Goal: Communication & Community: Participate in discussion

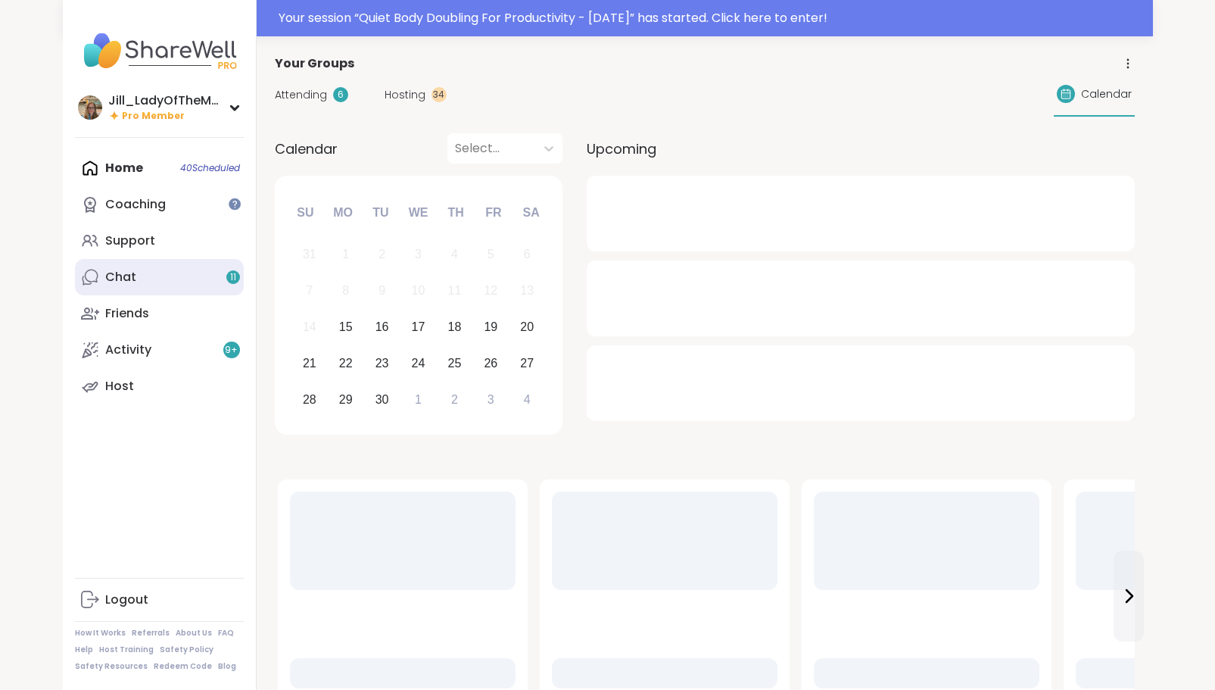
click at [210, 281] on link "Chat 11" at bounding box center [159, 277] width 169 height 36
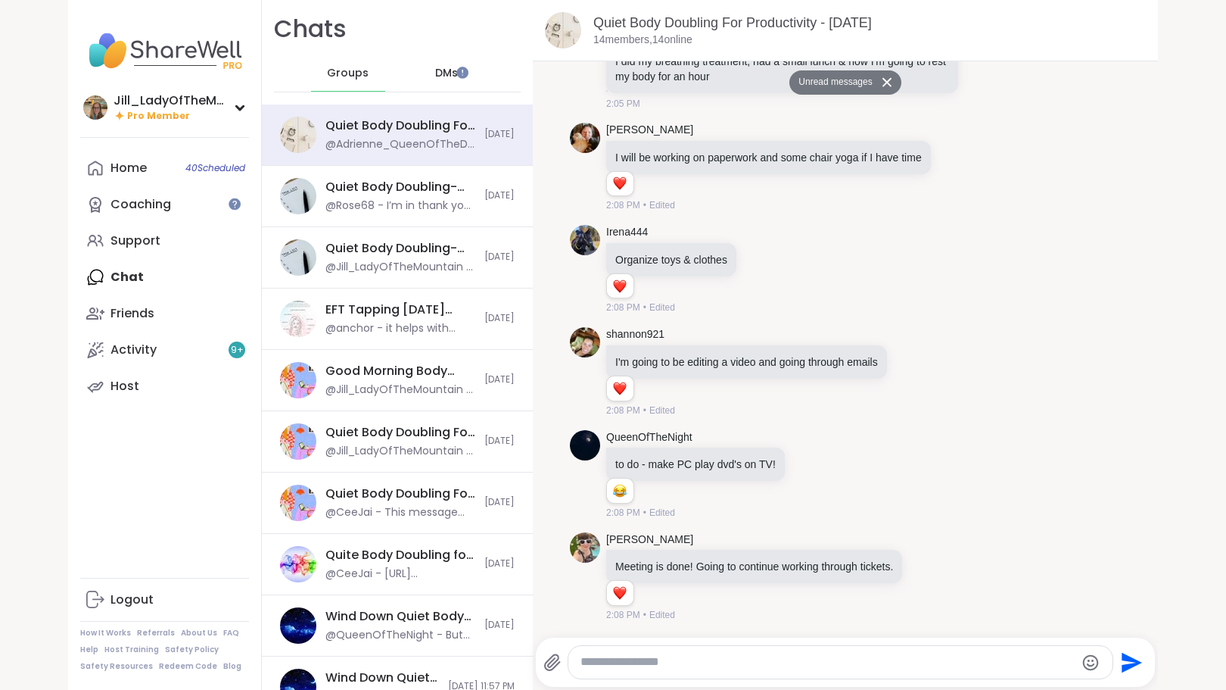
scroll to position [1158, 0]
click at [849, 84] on button "Unread messages" at bounding box center [832, 82] width 87 height 24
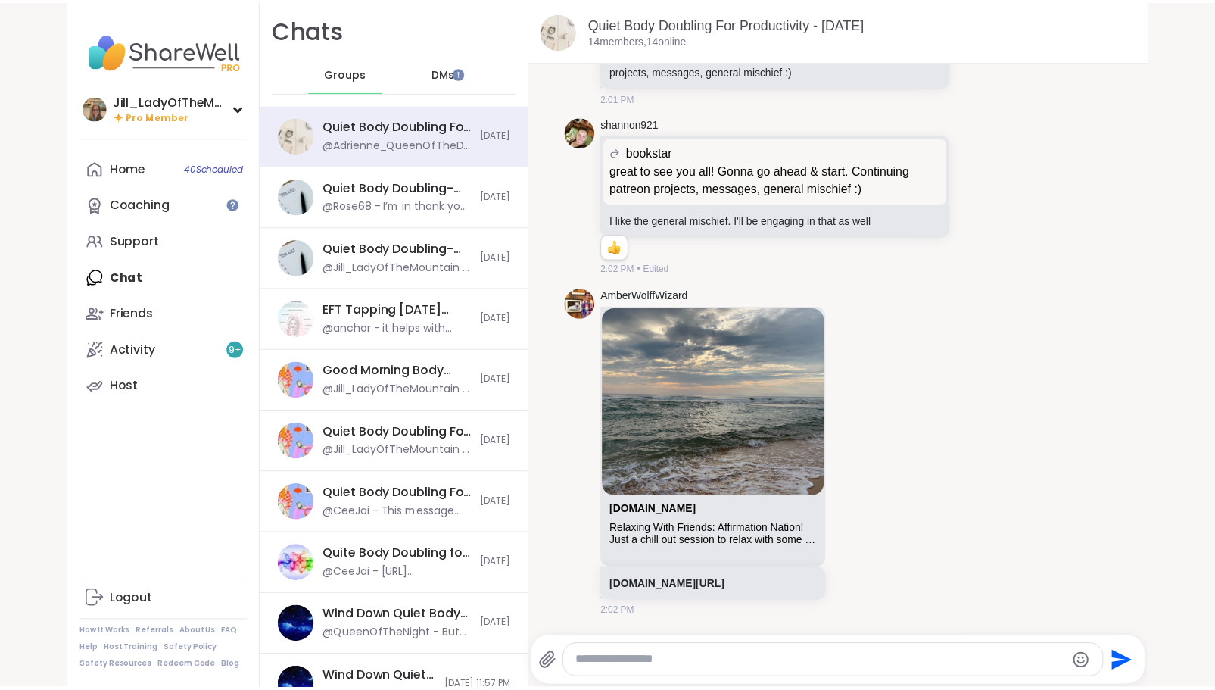
scroll to position [196, 0]
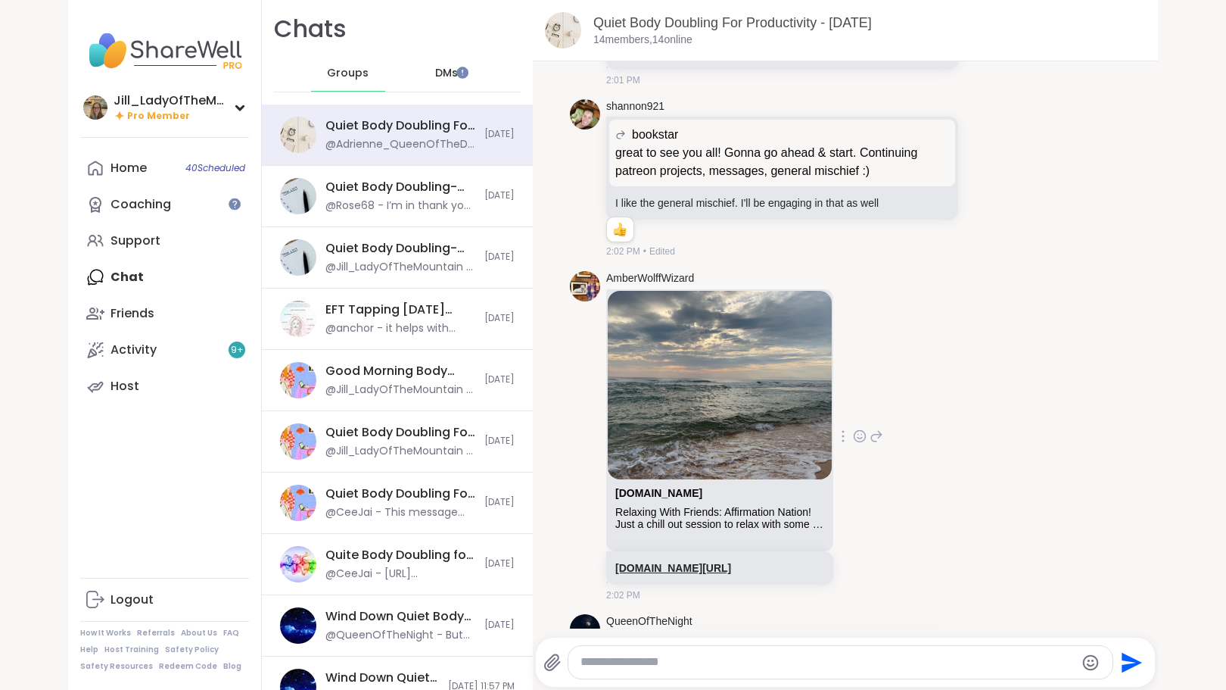
click at [731, 566] on link "[DOMAIN_NAME][URL]" at bounding box center [673, 568] width 116 height 12
click at [204, 171] on span "40 Scheduled" at bounding box center [215, 168] width 60 height 12
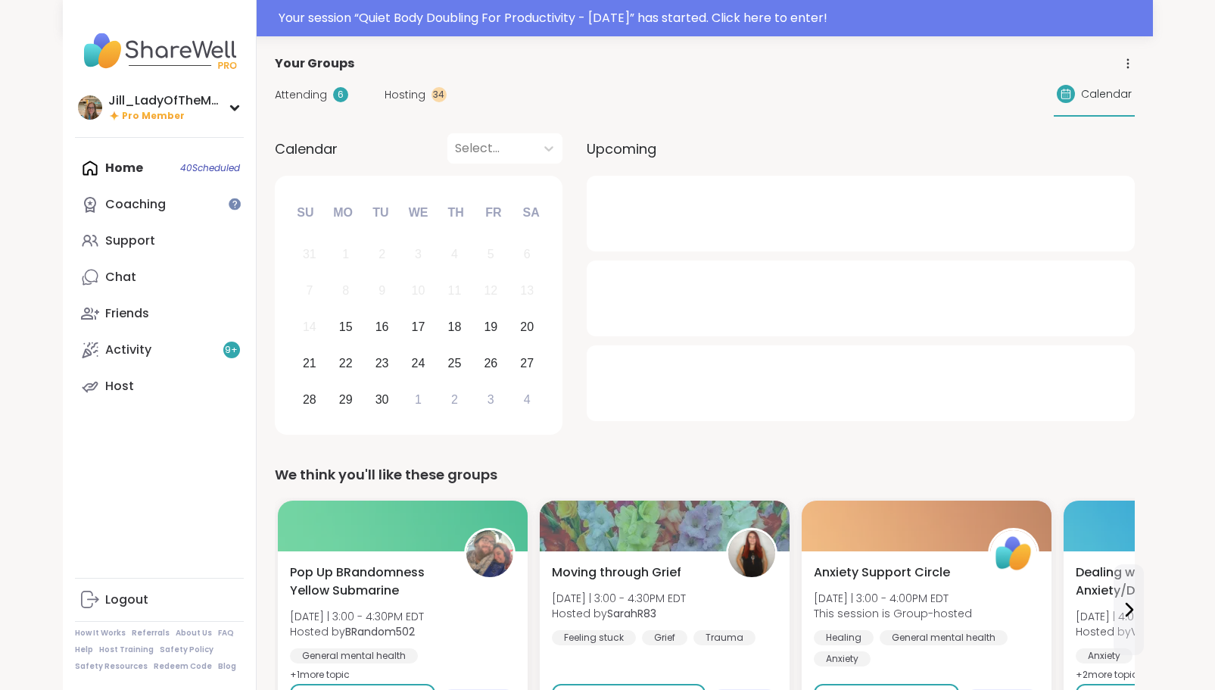
click at [312, 98] on span "Attending" at bounding box center [301, 95] width 52 height 16
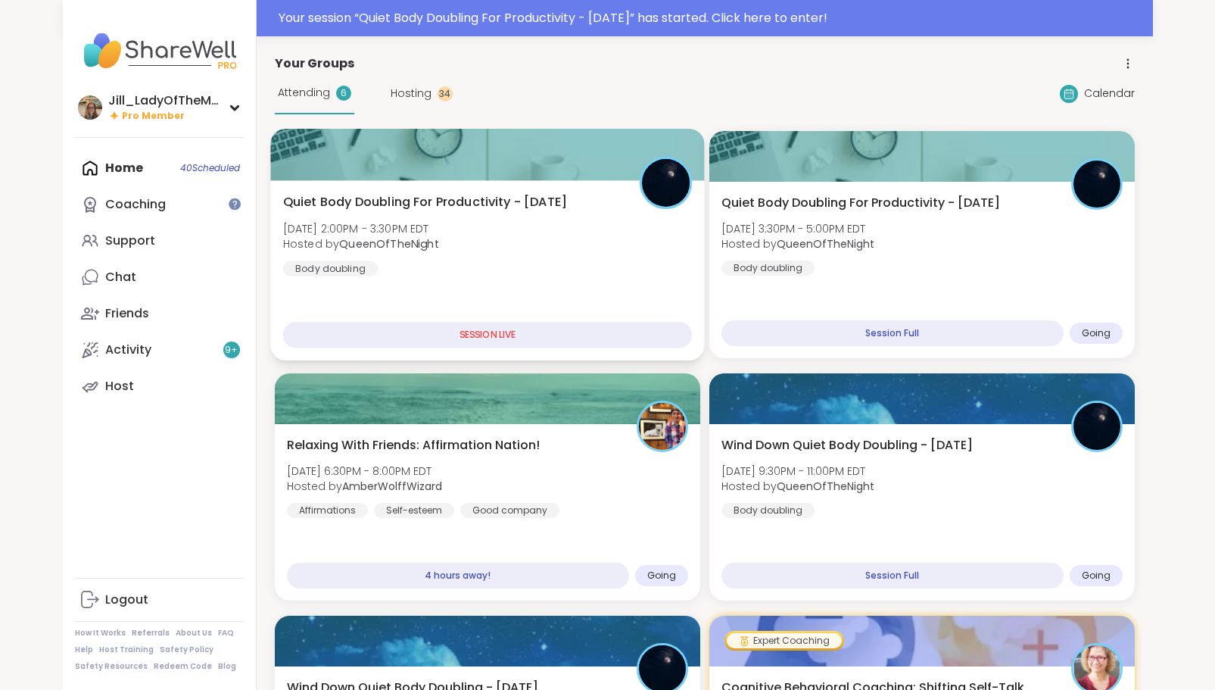
click at [526, 273] on div "Quiet Body Doubling For Productivity - [DATE] [DATE] 2:00PM - 3:30PM EDT Hosted…" at bounding box center [486, 234] width 409 height 83
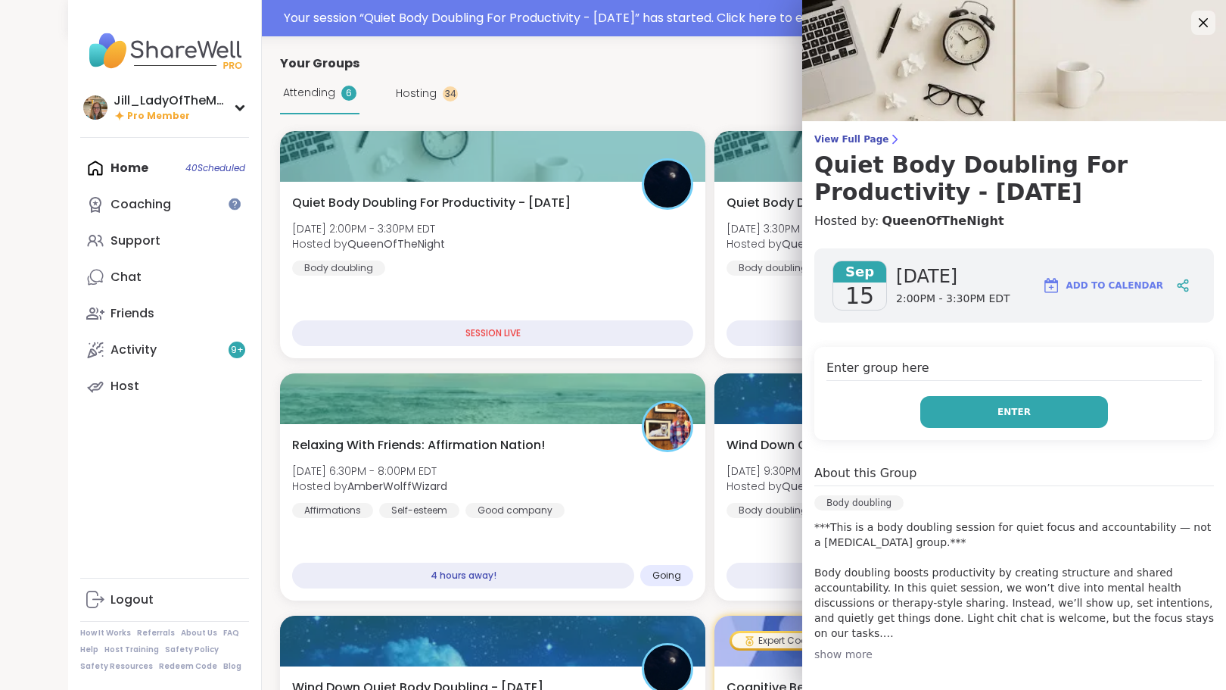
click at [971, 411] on button "Enter" at bounding box center [1014, 412] width 188 height 32
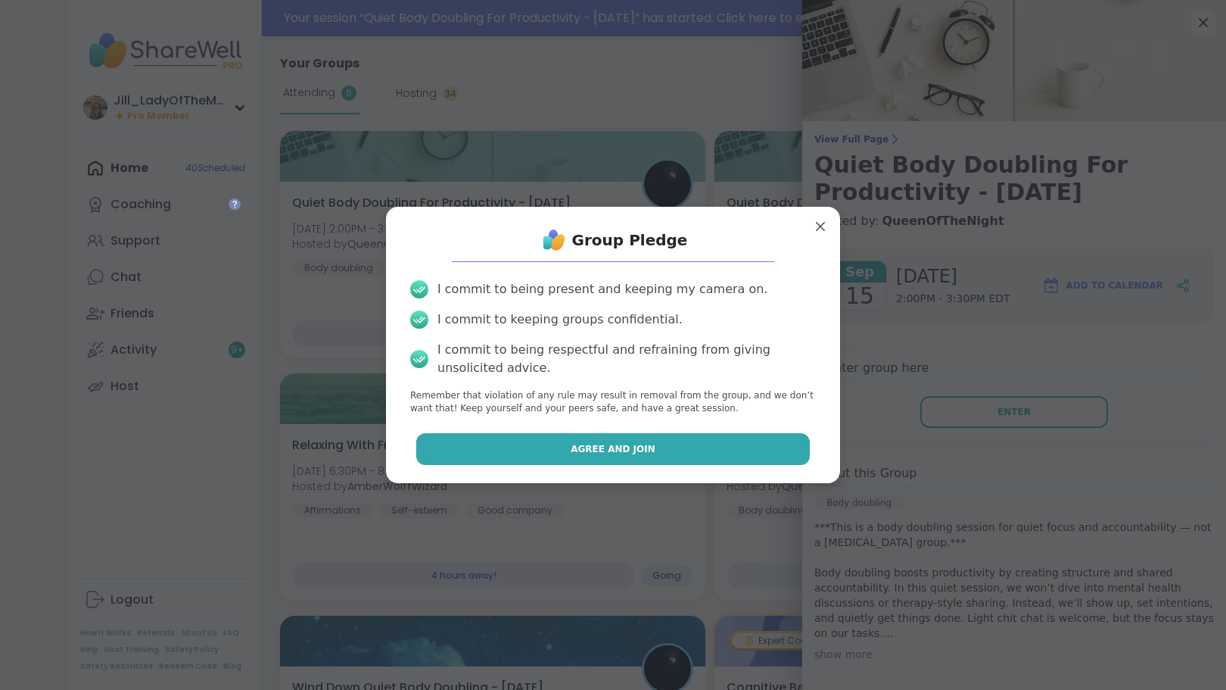
click at [690, 450] on button "Agree and Join" at bounding box center [613, 449] width 394 height 32
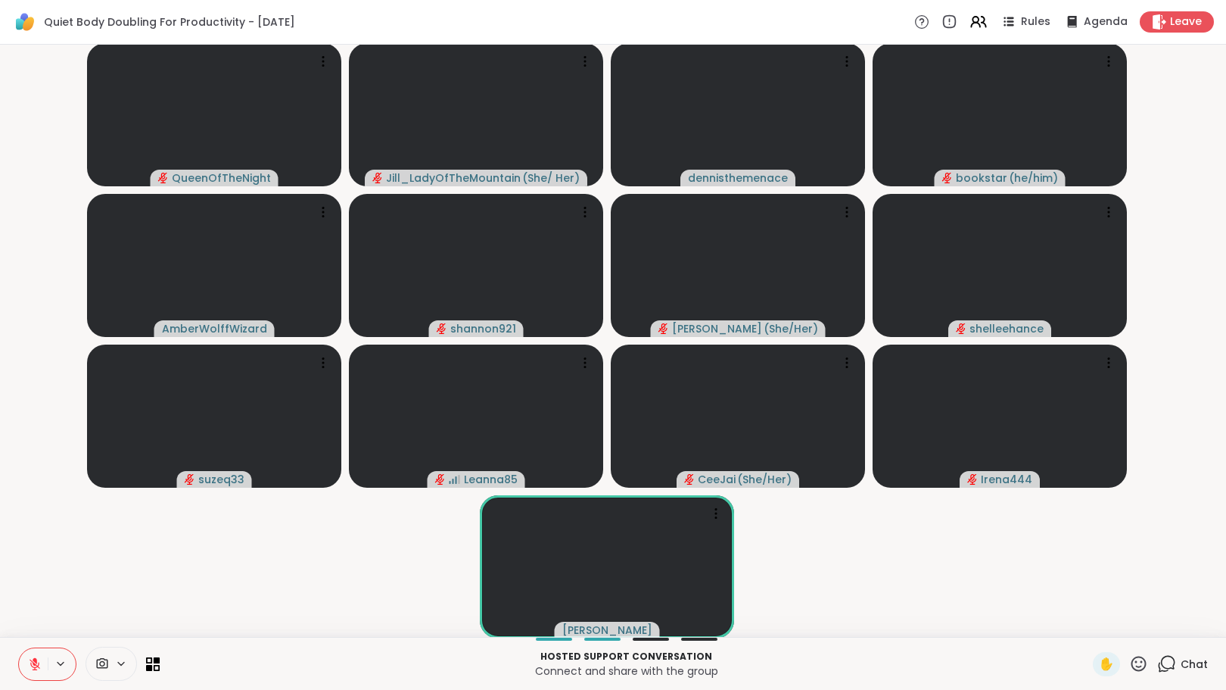
click at [1159, 665] on icon at bounding box center [1166, 663] width 19 height 19
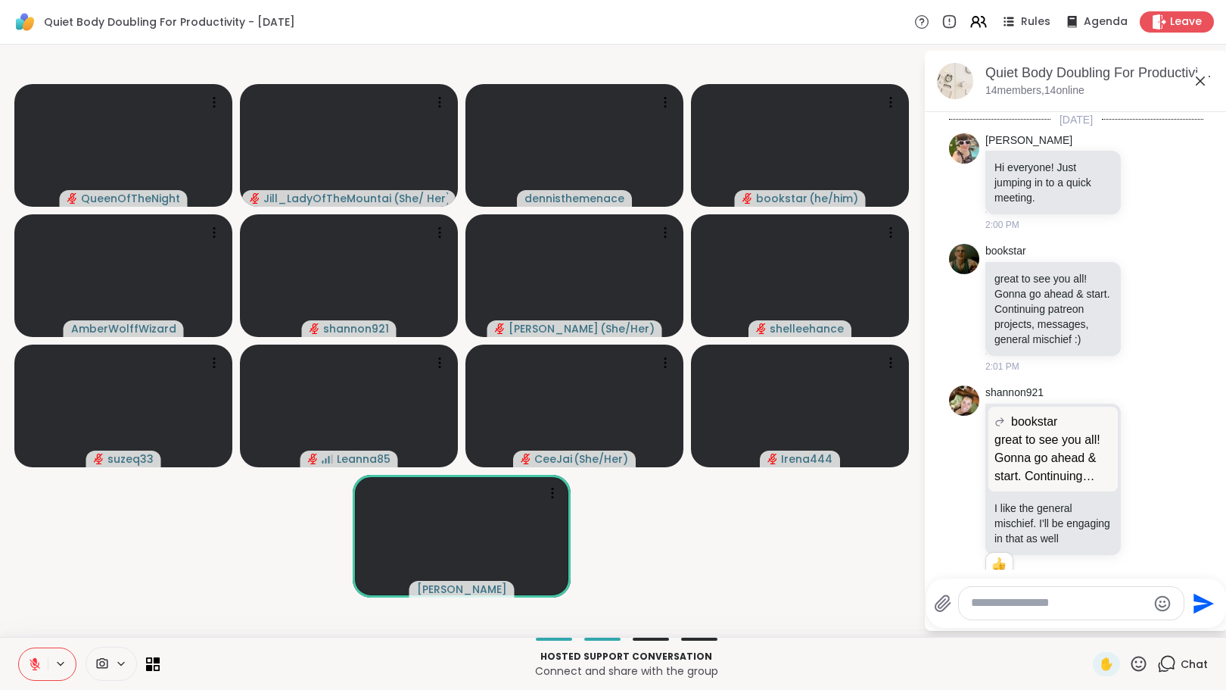
scroll to position [2022, 0]
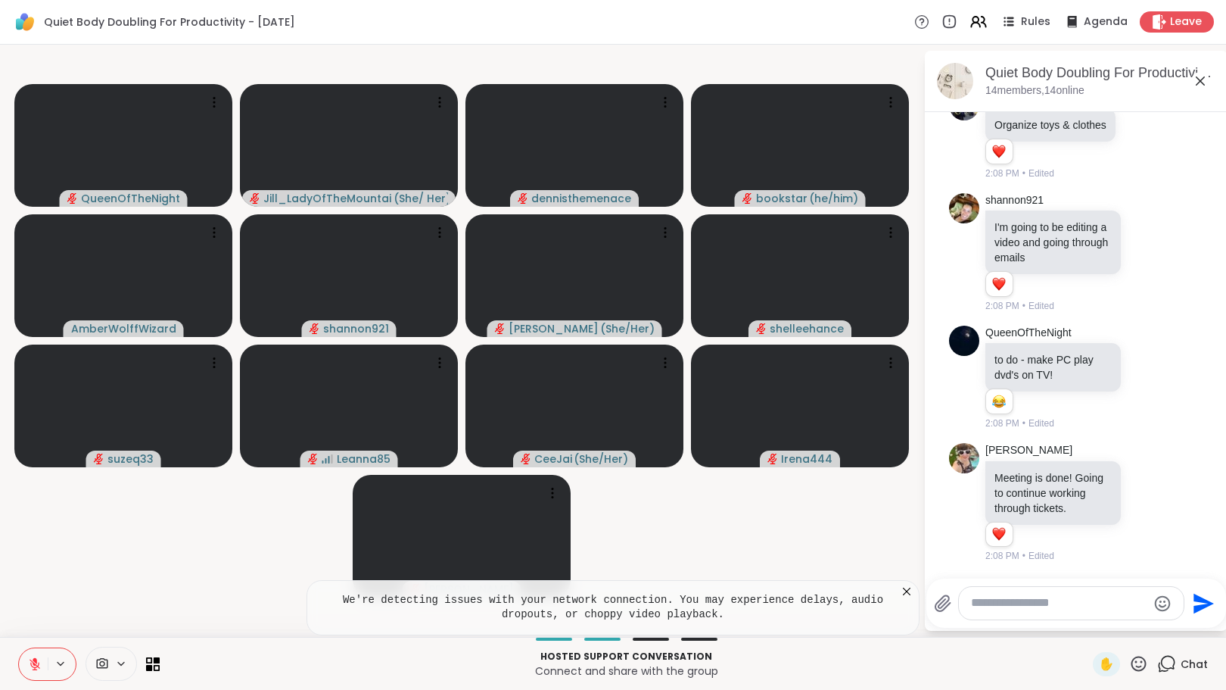
click at [904, 592] on icon at bounding box center [906, 591] width 15 height 15
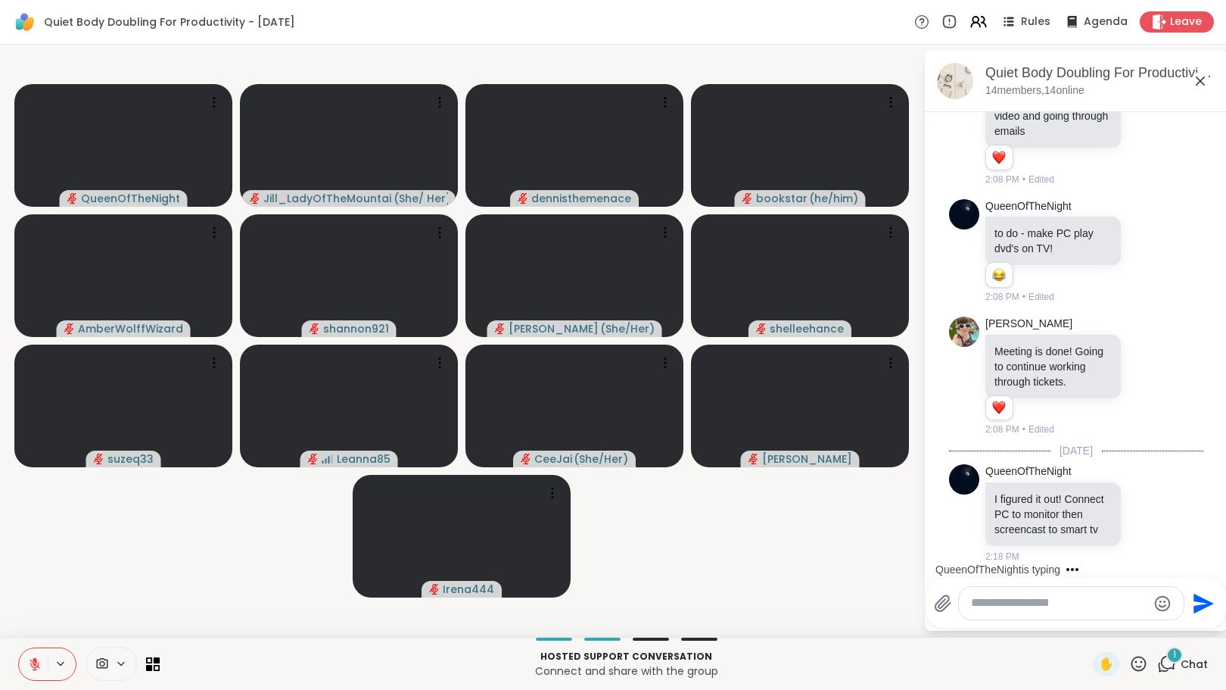
scroll to position [2163, 0]
click at [1157, 503] on icon at bounding box center [1164, 512] width 14 height 18
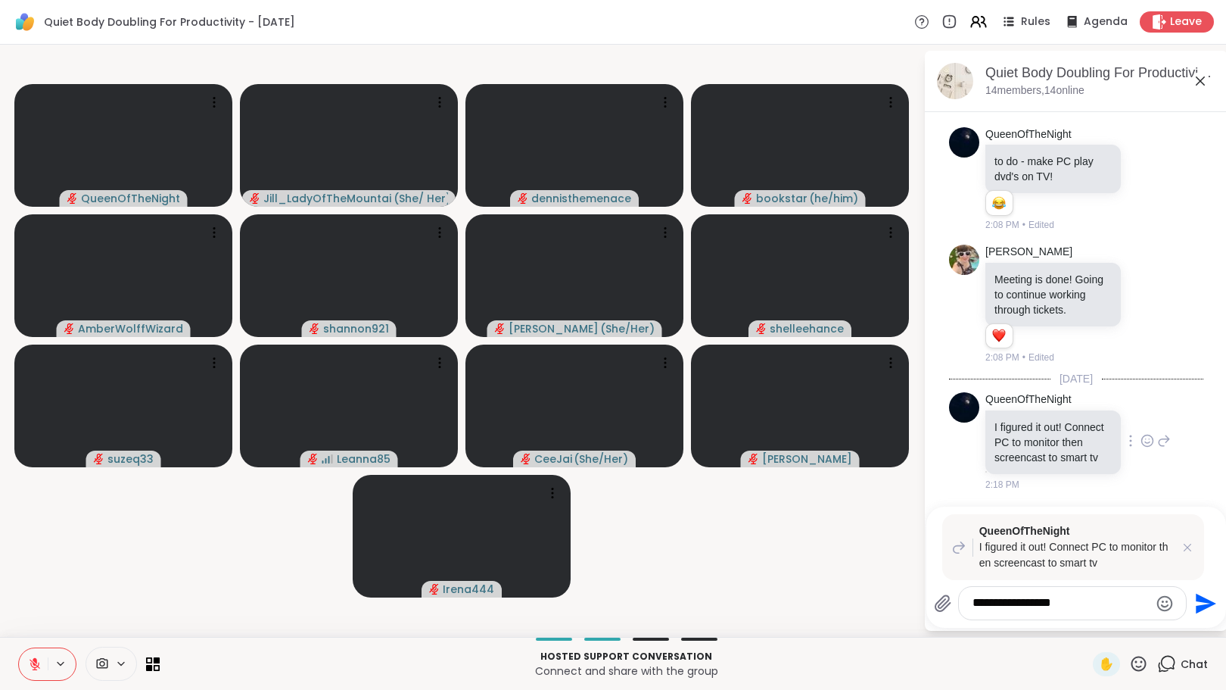
type textarea "**********"
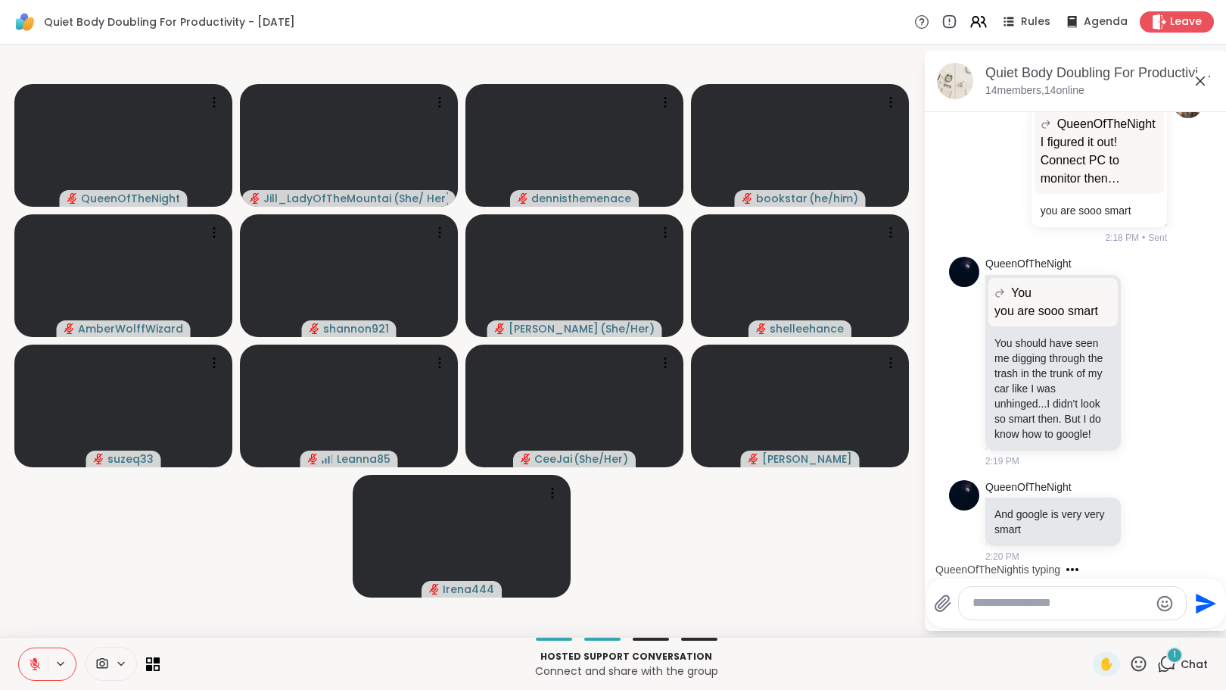
scroll to position [2705, 0]
click at [1141, 353] on icon at bounding box center [1148, 360] width 14 height 15
click at [1074, 330] on div "Select Reaction: Joy" at bounding box center [1081, 337] width 14 height 14
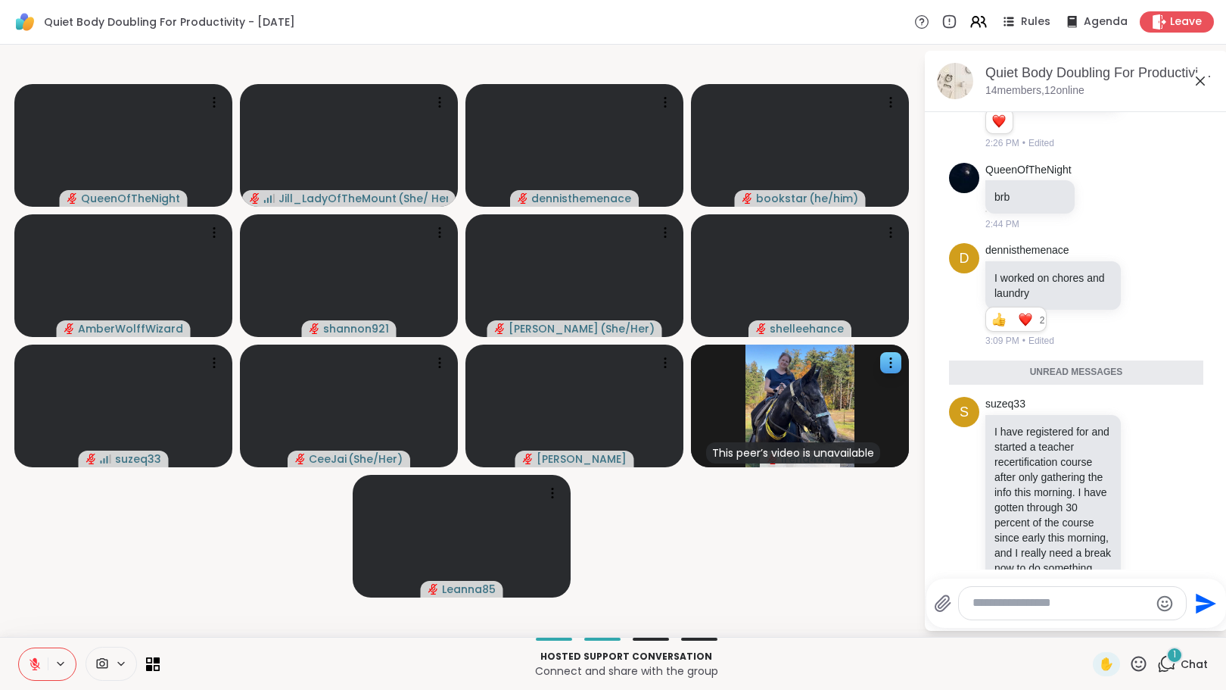
scroll to position [4168, 0]
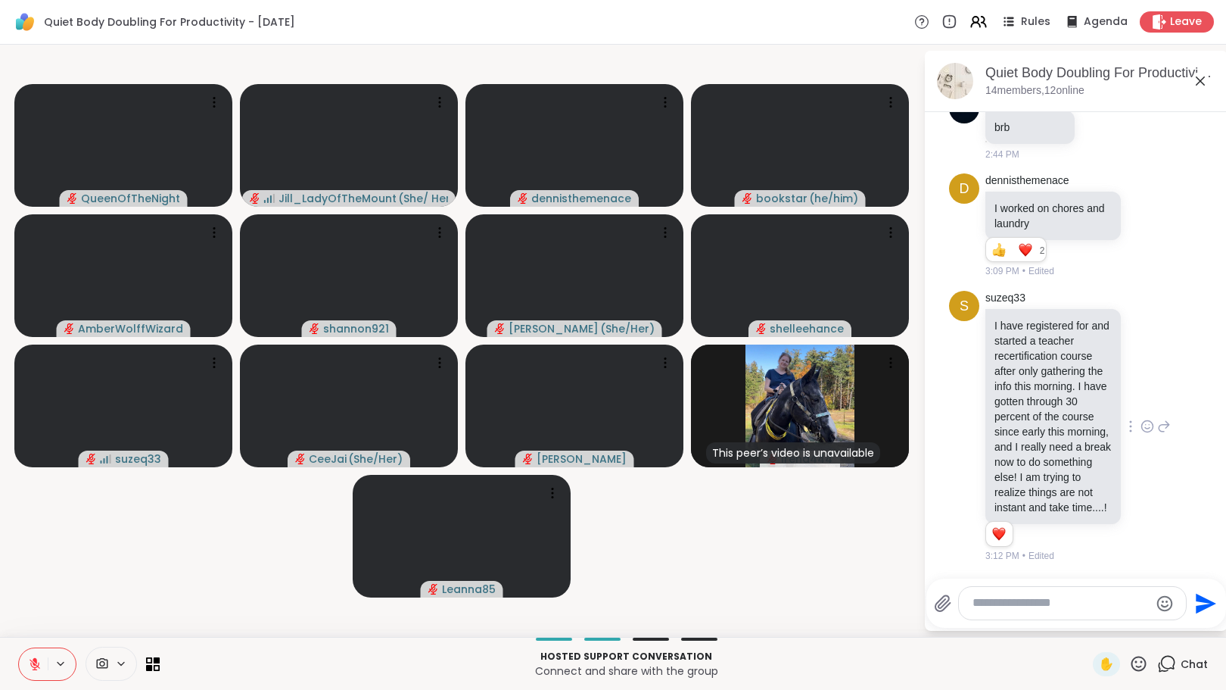
click at [1141, 419] on icon at bounding box center [1148, 426] width 14 height 15
click at [1141, 395] on div "Select Reaction: Heart" at bounding box center [1148, 402] width 14 height 14
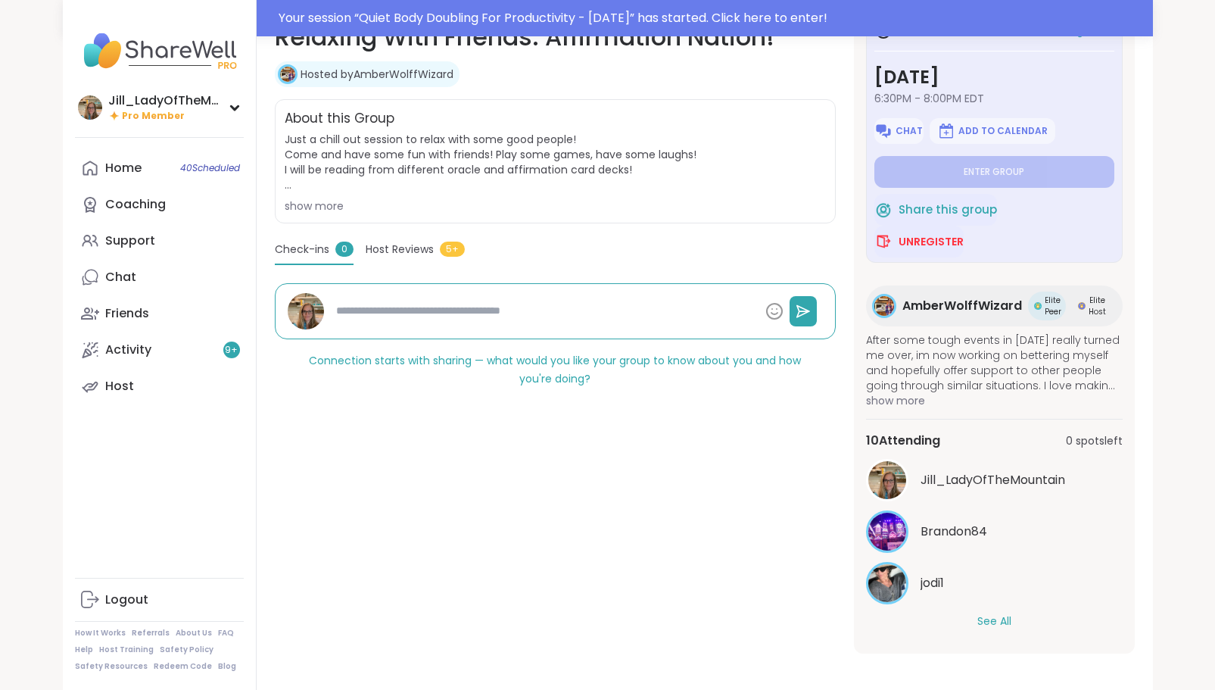
scroll to position [262, 0]
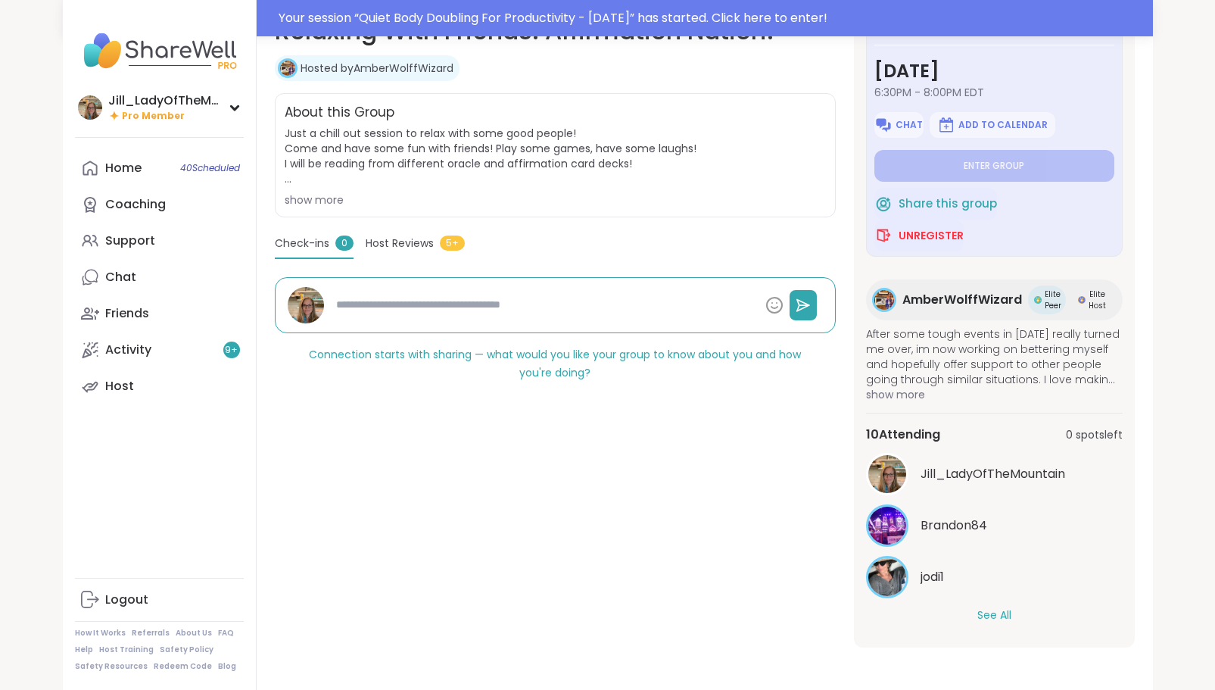
click at [995, 613] on button "See All" at bounding box center [994, 615] width 34 height 16
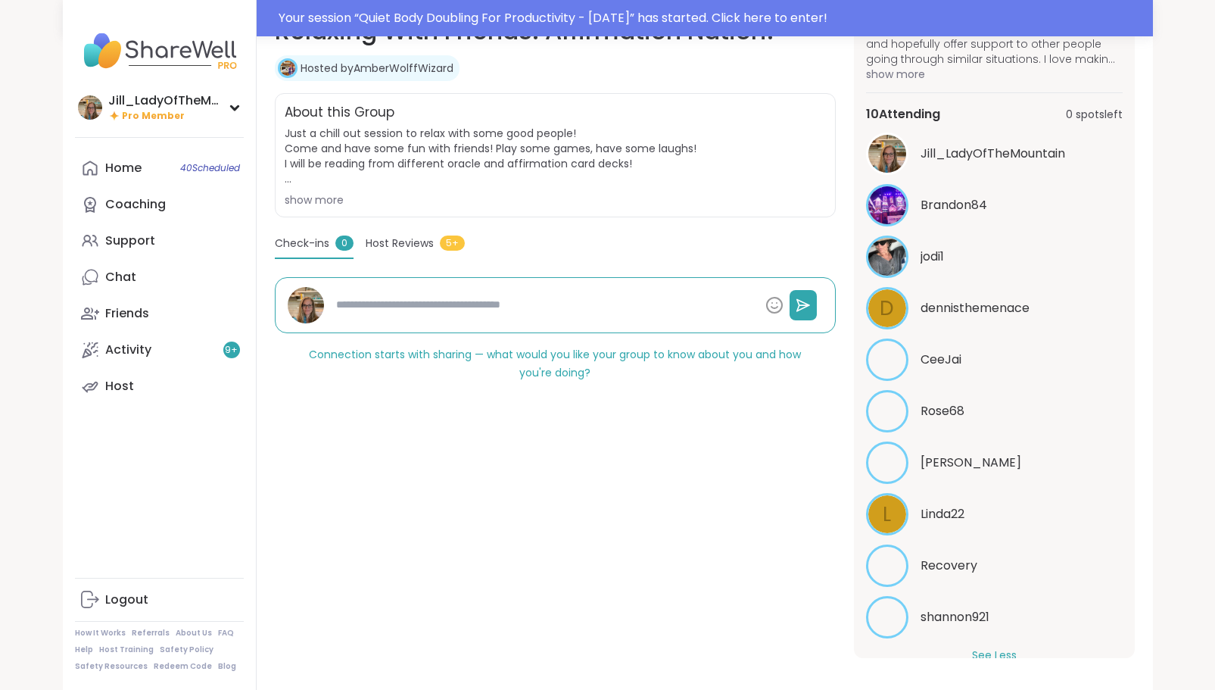
scroll to position [350, 0]
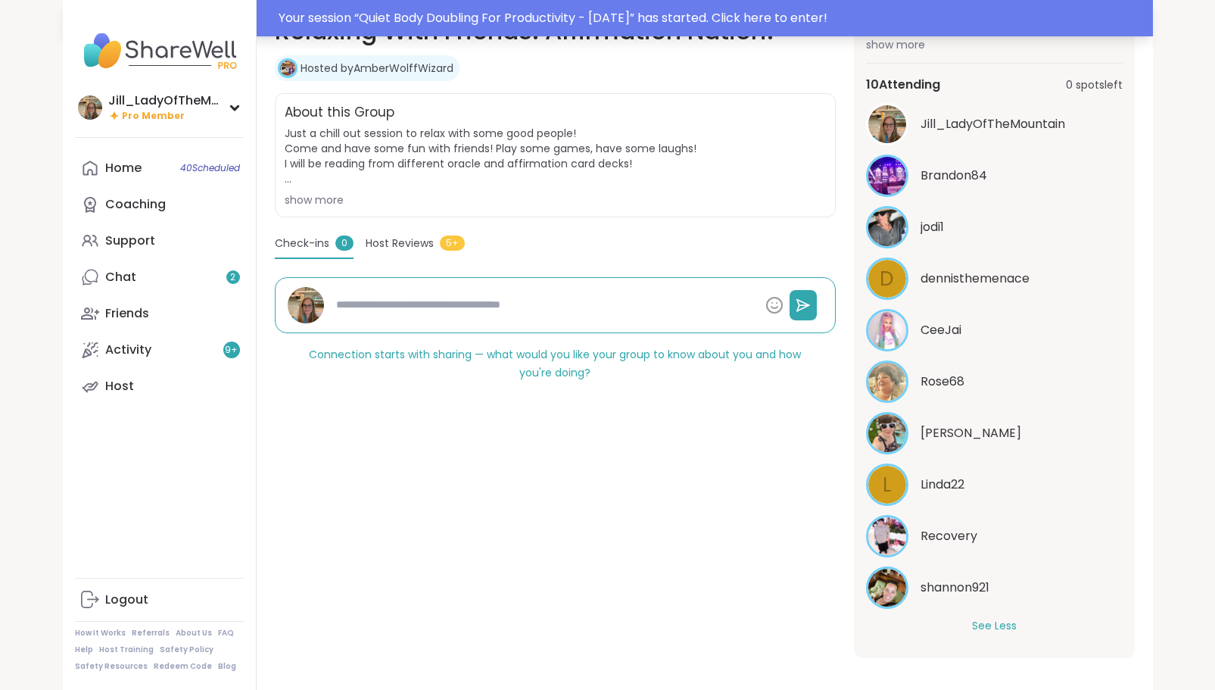
type textarea "*"
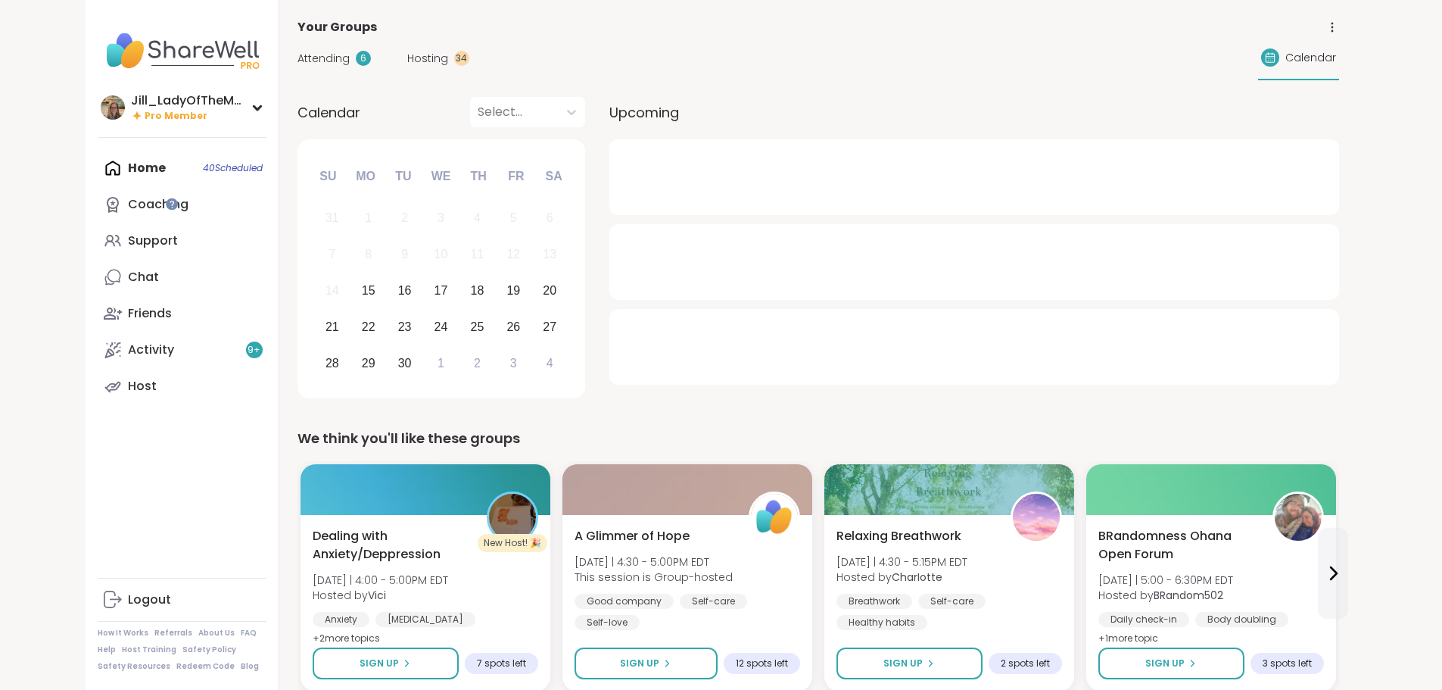
click at [297, 58] on span "Attending" at bounding box center [323, 59] width 52 height 16
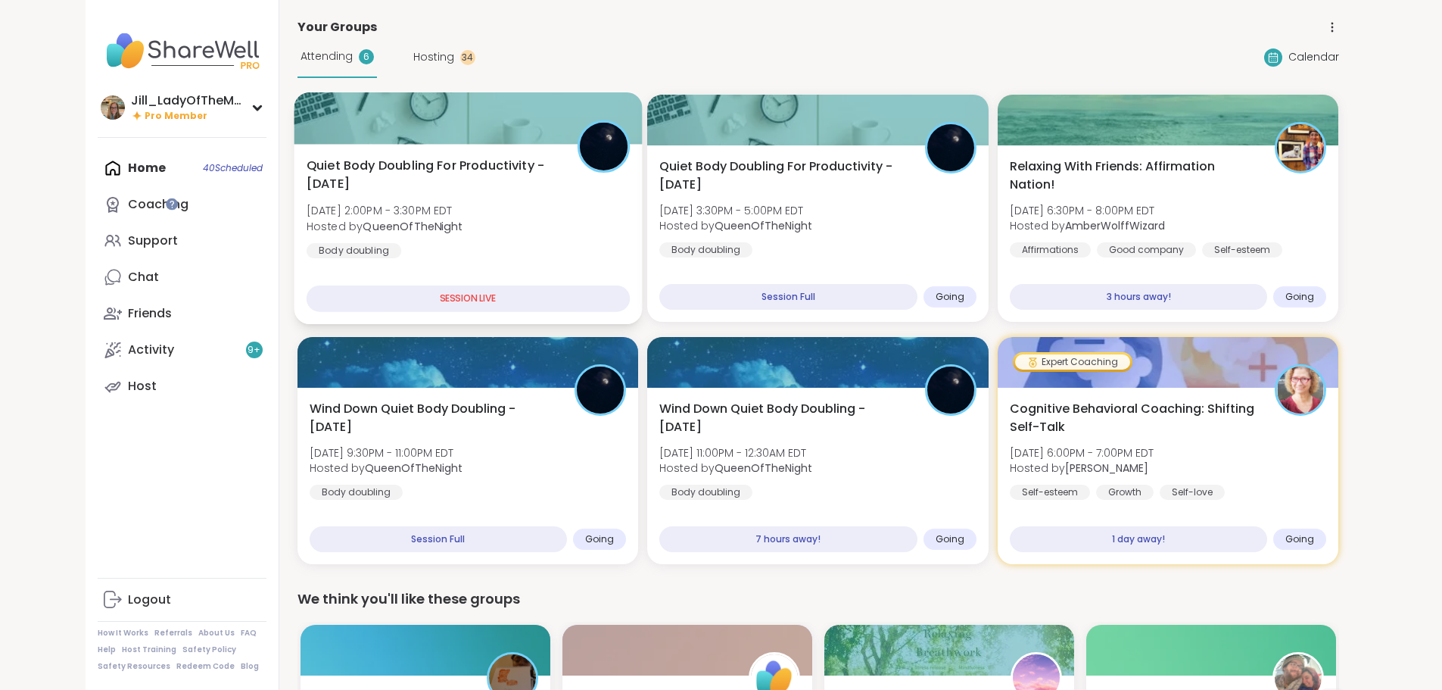
click at [422, 216] on div "Quiet Body Doubling For Productivity - [DATE] [DATE] 2:00PM - 3:30PM EDT Hosted…" at bounding box center [467, 208] width 323 height 102
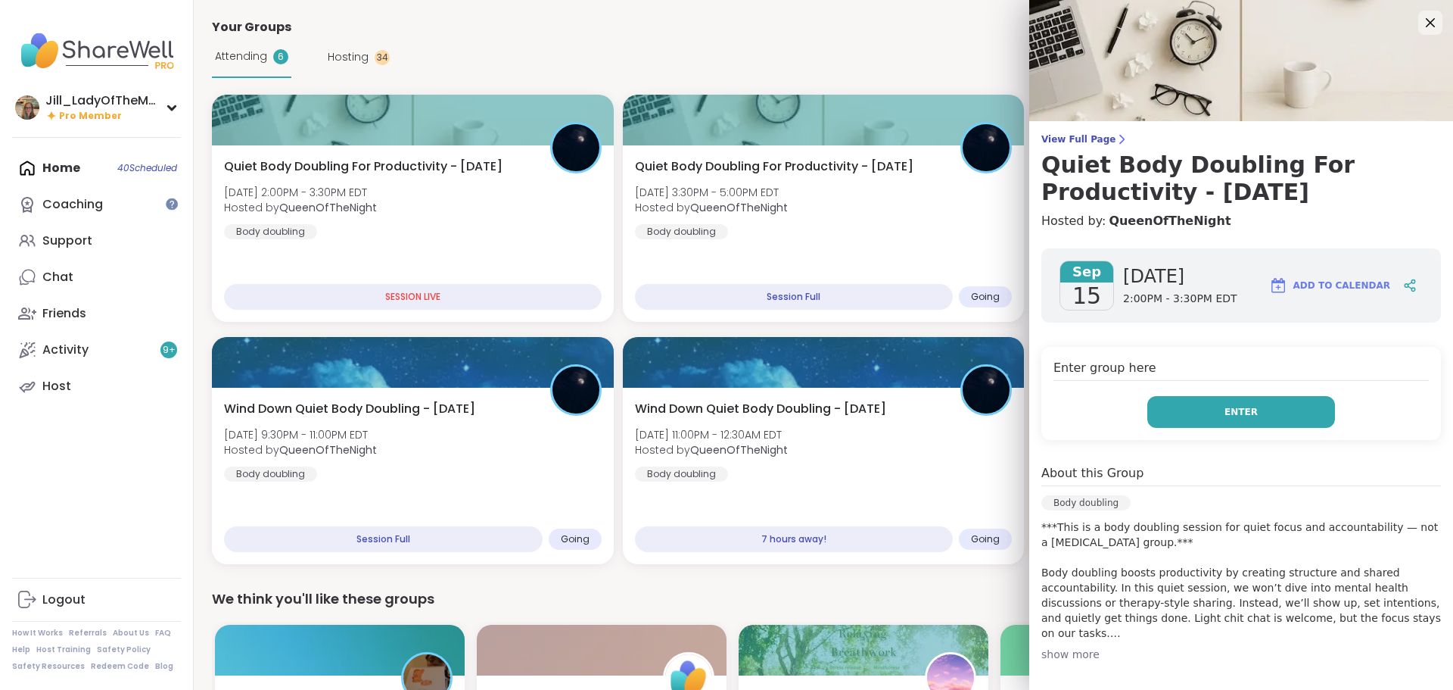
click at [1247, 411] on button "Enter" at bounding box center [1241, 412] width 188 height 32
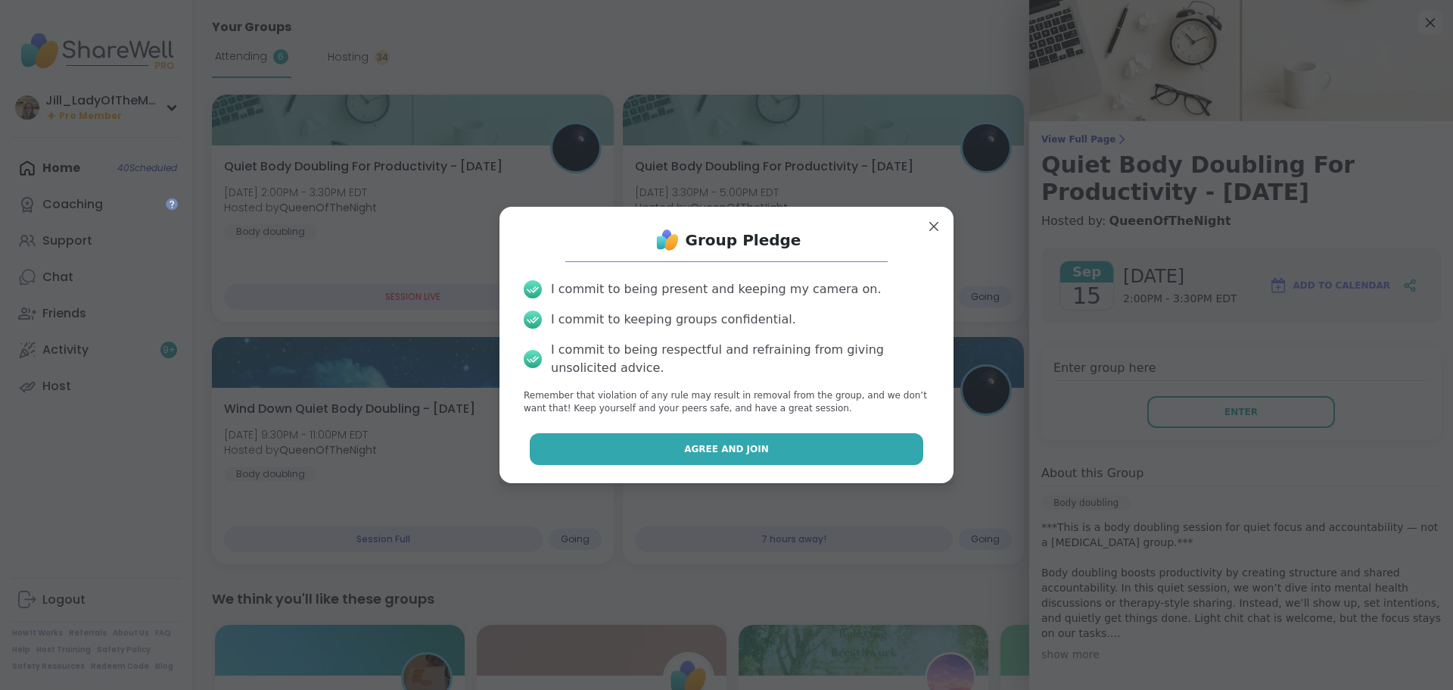
click at [834, 438] on button "Agree and Join" at bounding box center [727, 449] width 394 height 32
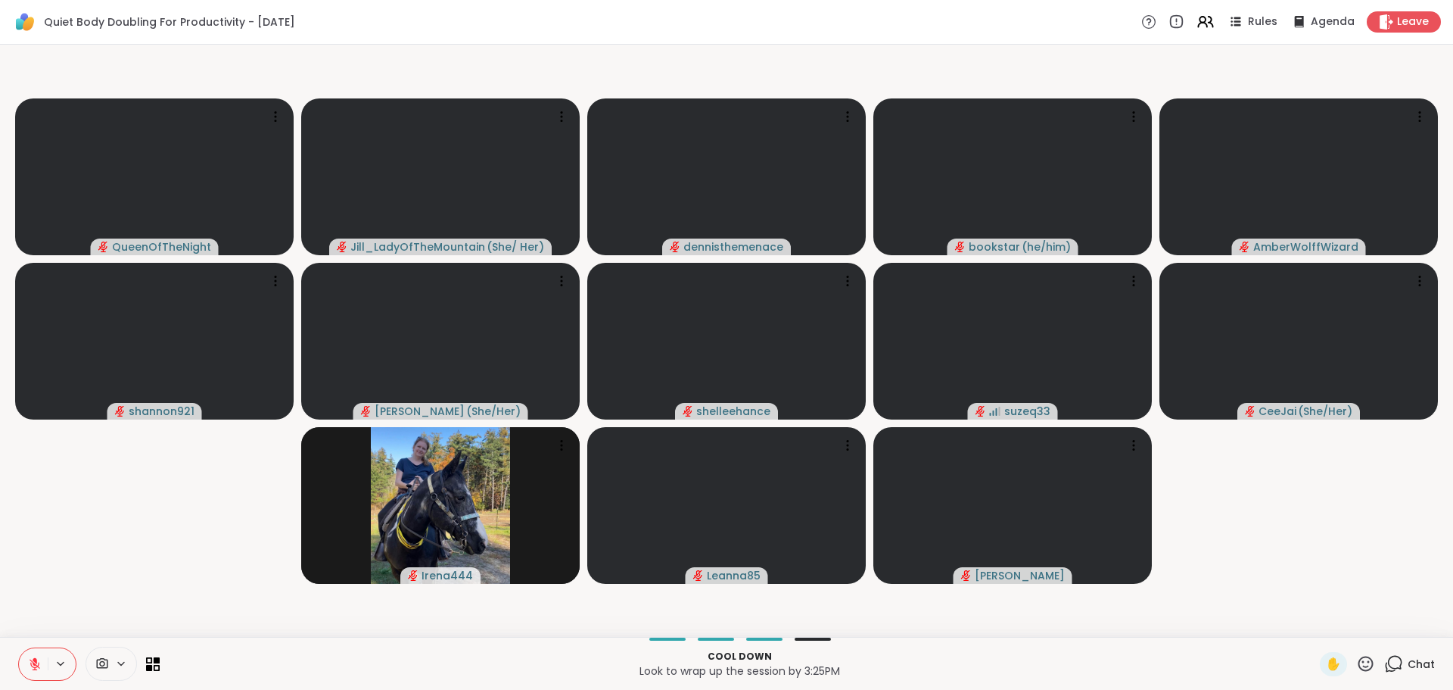
click at [1392, 659] on icon at bounding box center [1393, 663] width 19 height 19
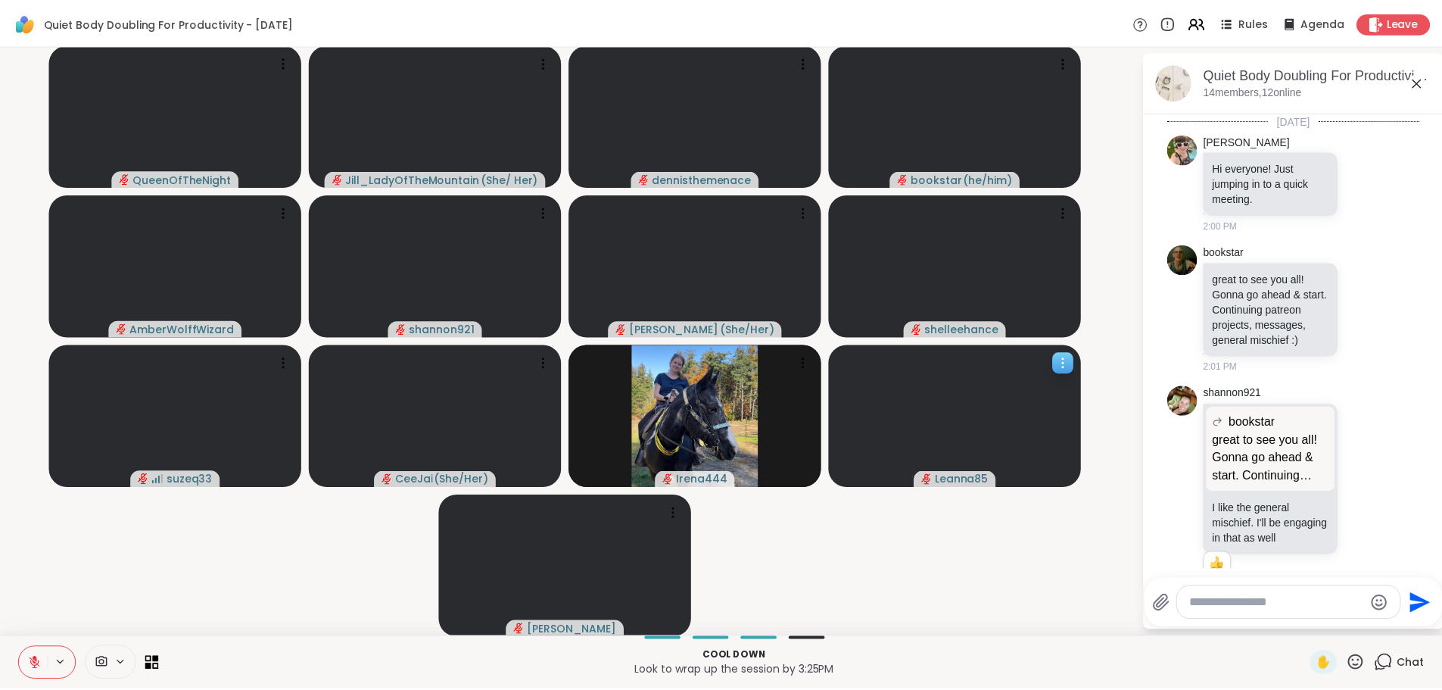
scroll to position [4168, 0]
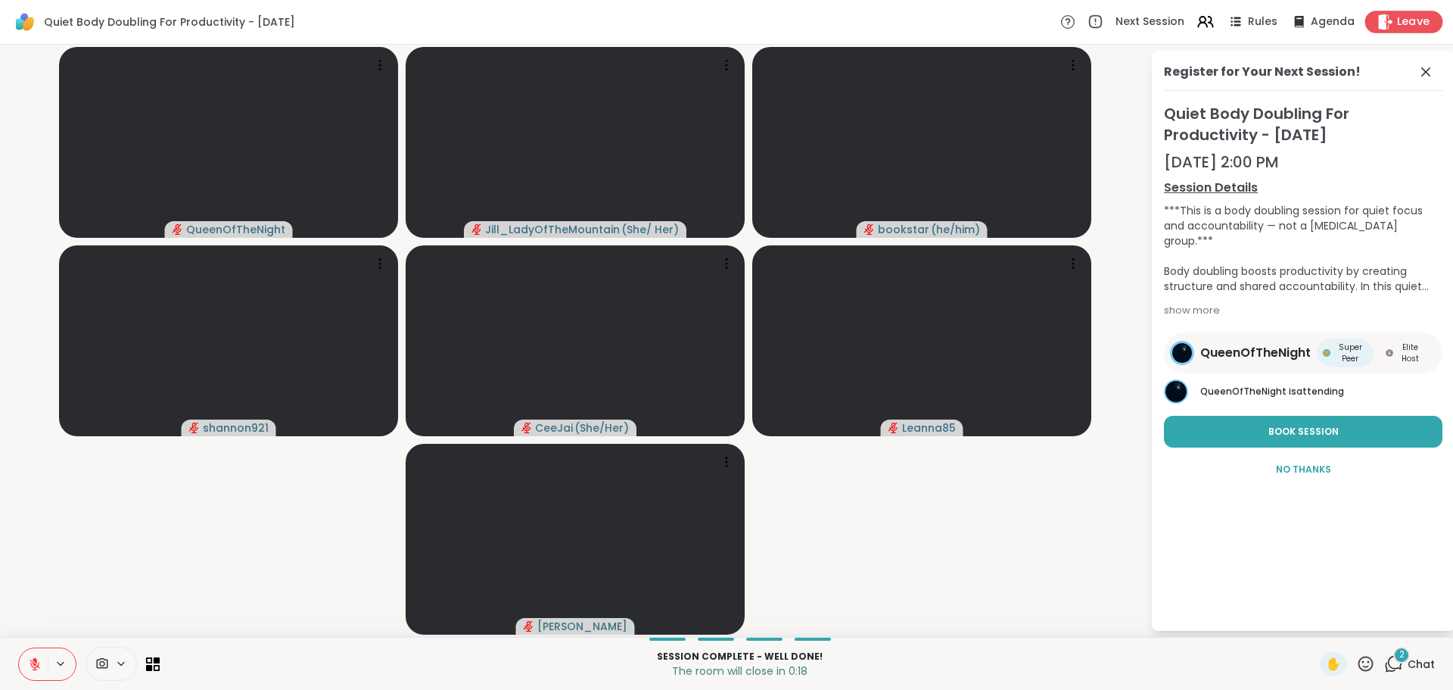
click at [1397, 20] on span "Leave" at bounding box center [1413, 22] width 33 height 16
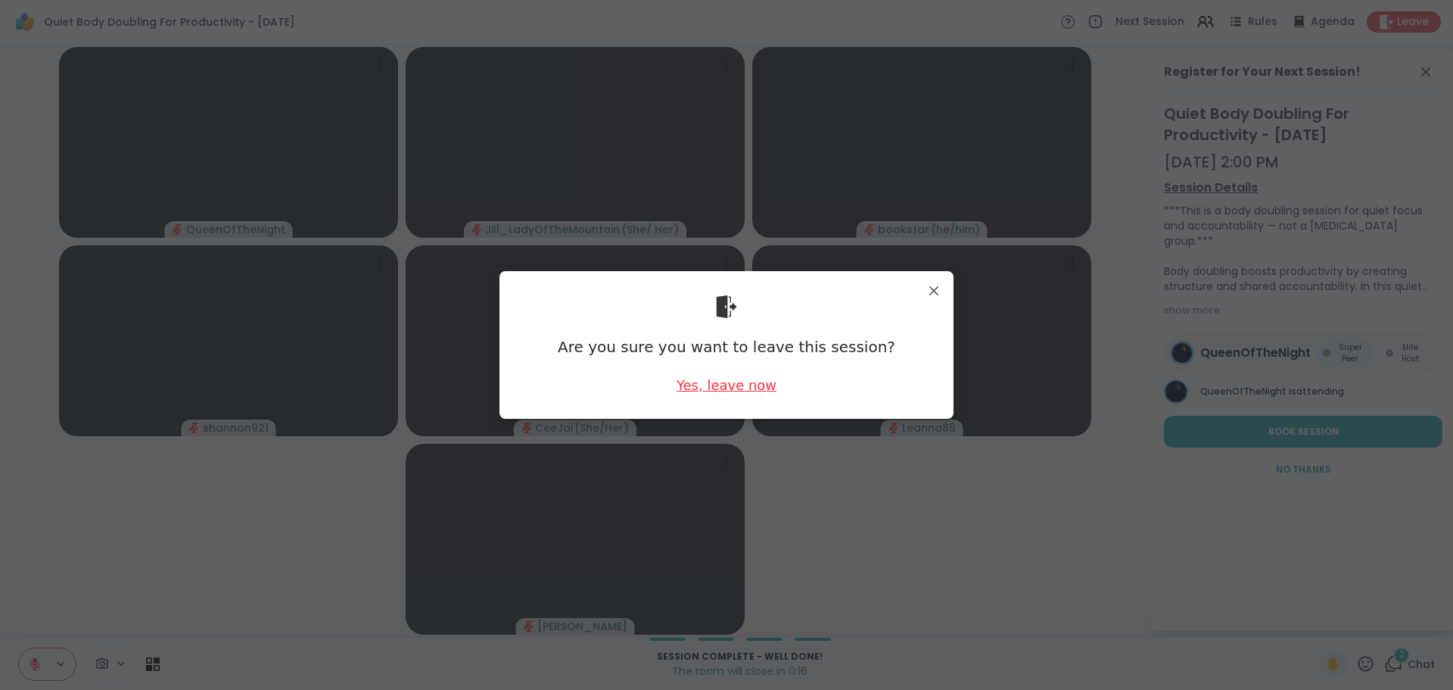
click at [702, 386] on div "Yes, leave now" at bounding box center [727, 384] width 100 height 19
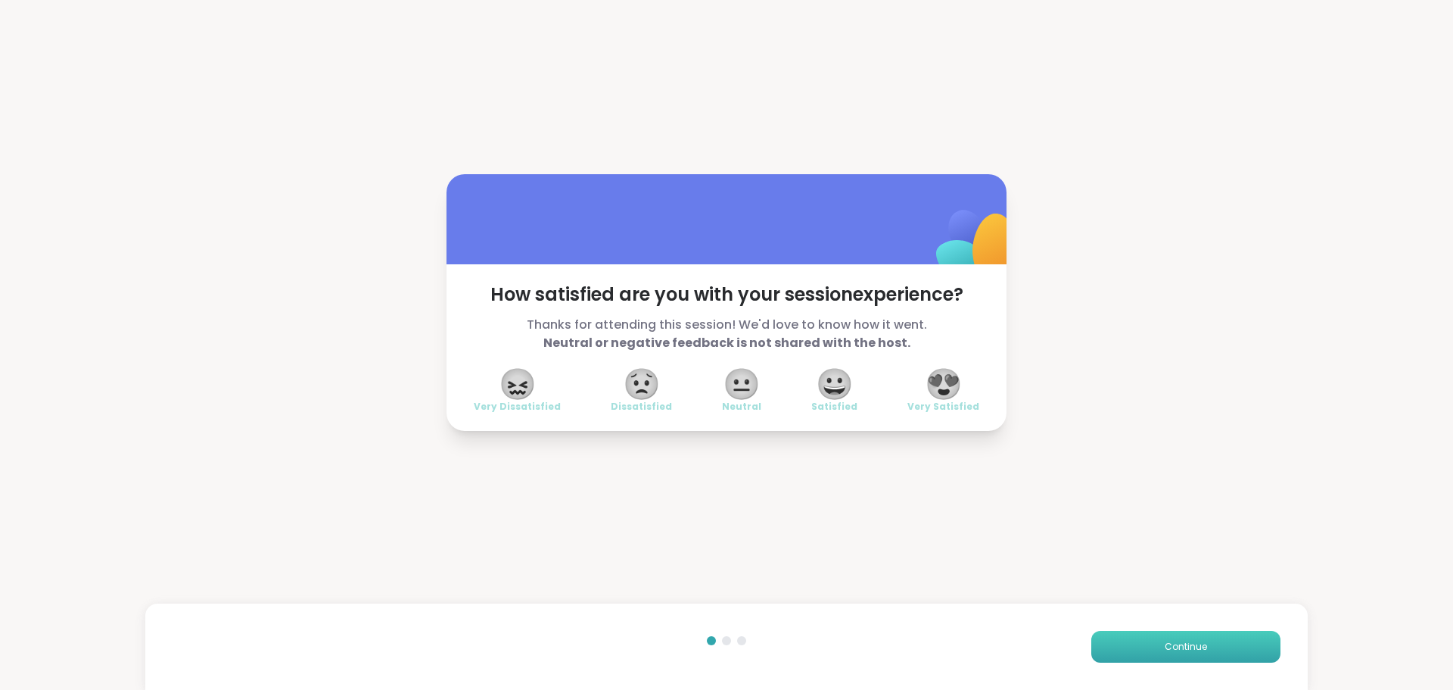
click at [1165, 646] on span "Continue" at bounding box center [1186, 647] width 42 height 14
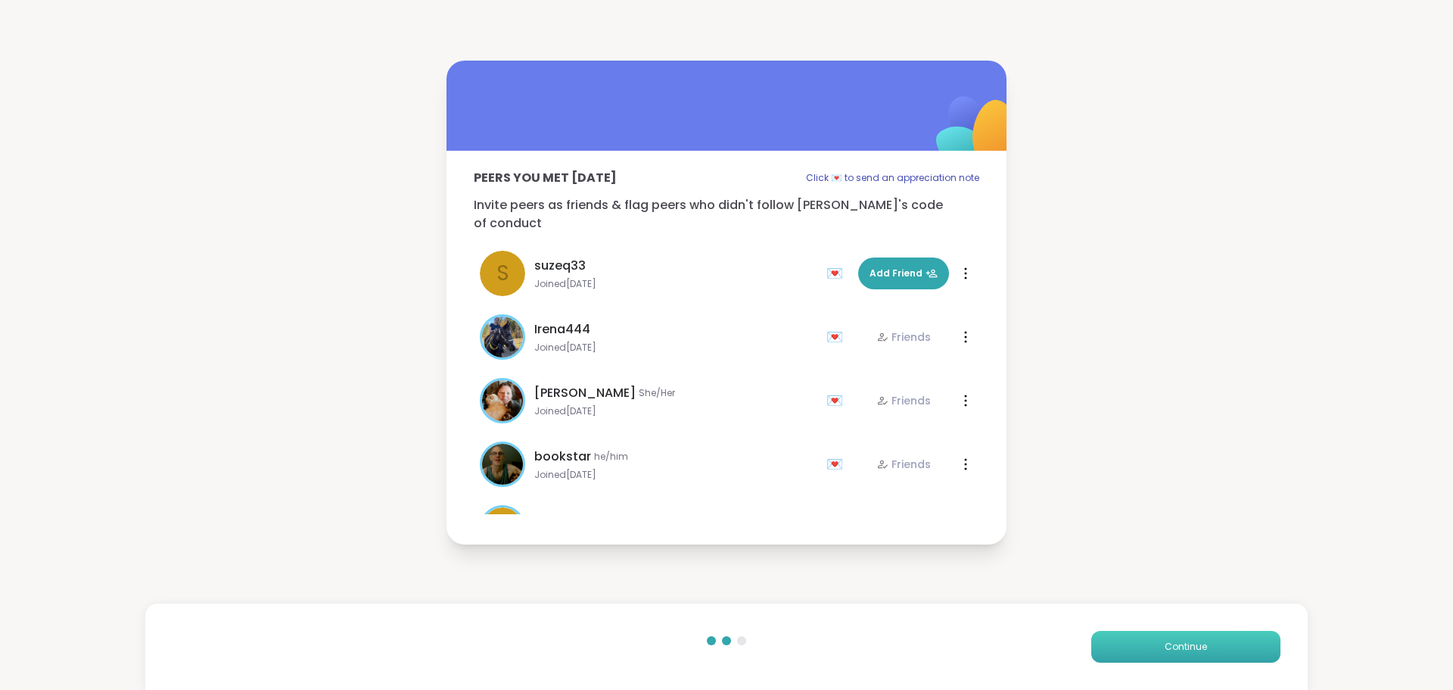
click at [1150, 648] on button "Continue" at bounding box center [1185, 646] width 189 height 32
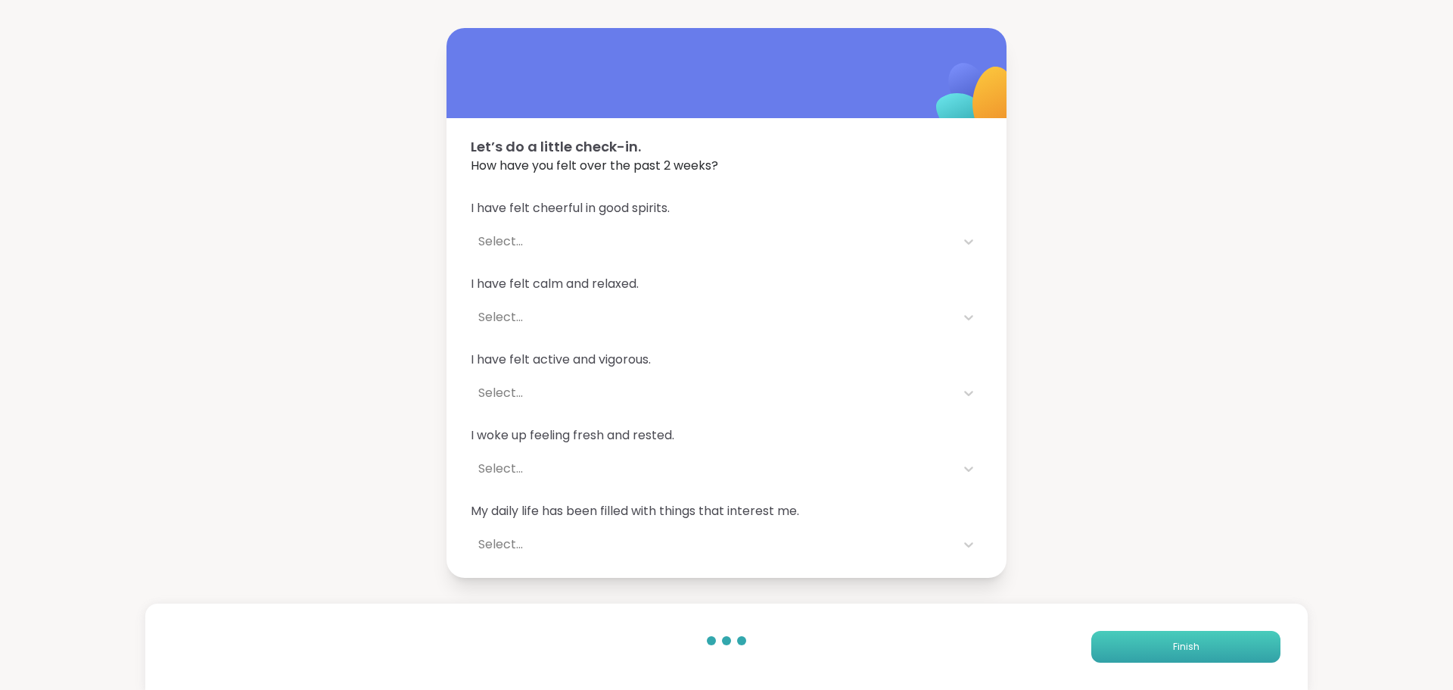
click at [1150, 648] on button "Finish" at bounding box center [1185, 646] width 189 height 32
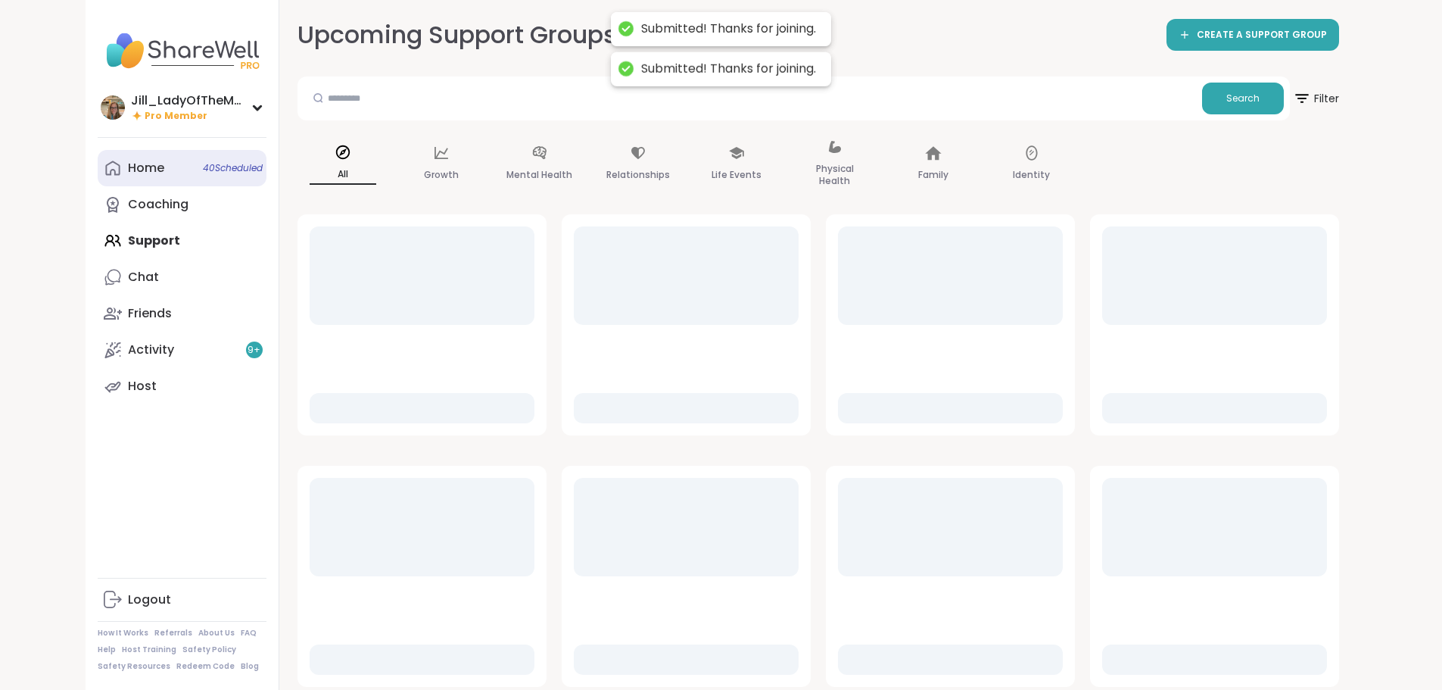
click at [98, 173] on link "Home 40 Scheduled" at bounding box center [182, 168] width 169 height 36
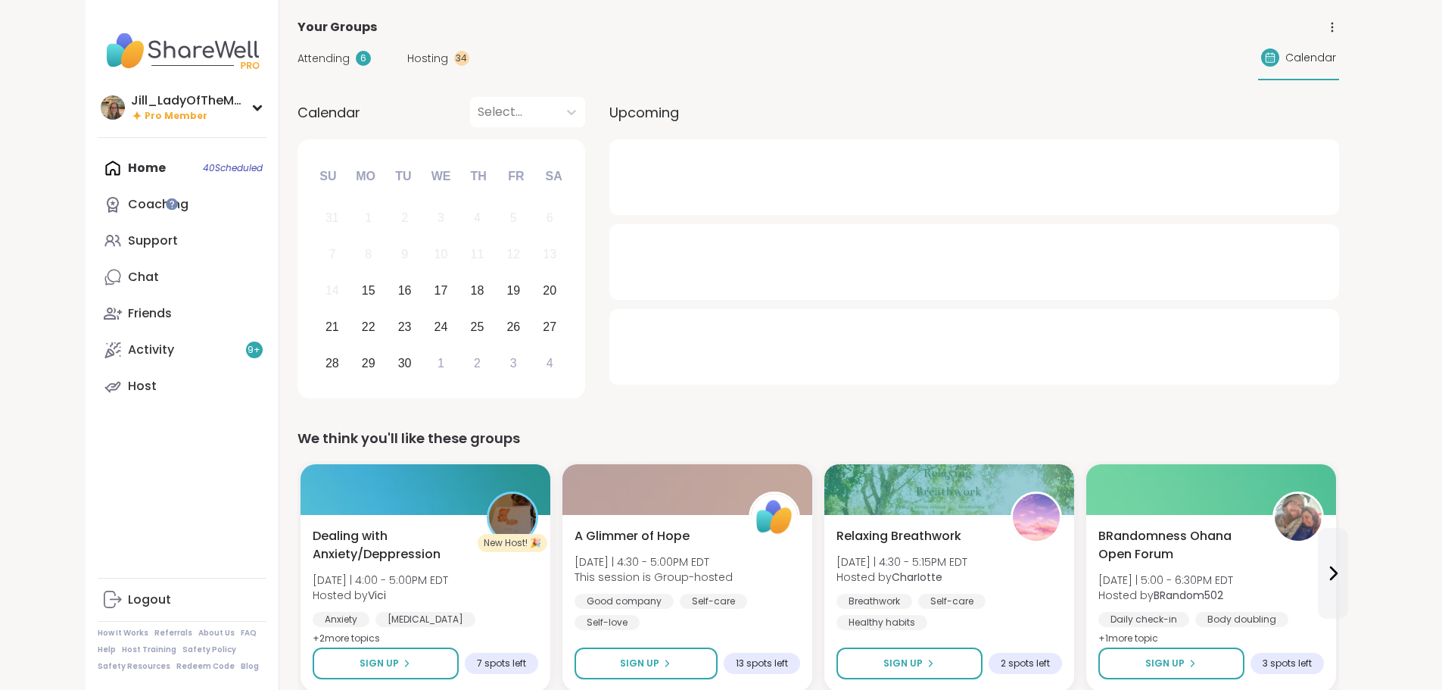
click at [297, 53] on span "Attending" at bounding box center [323, 59] width 52 height 16
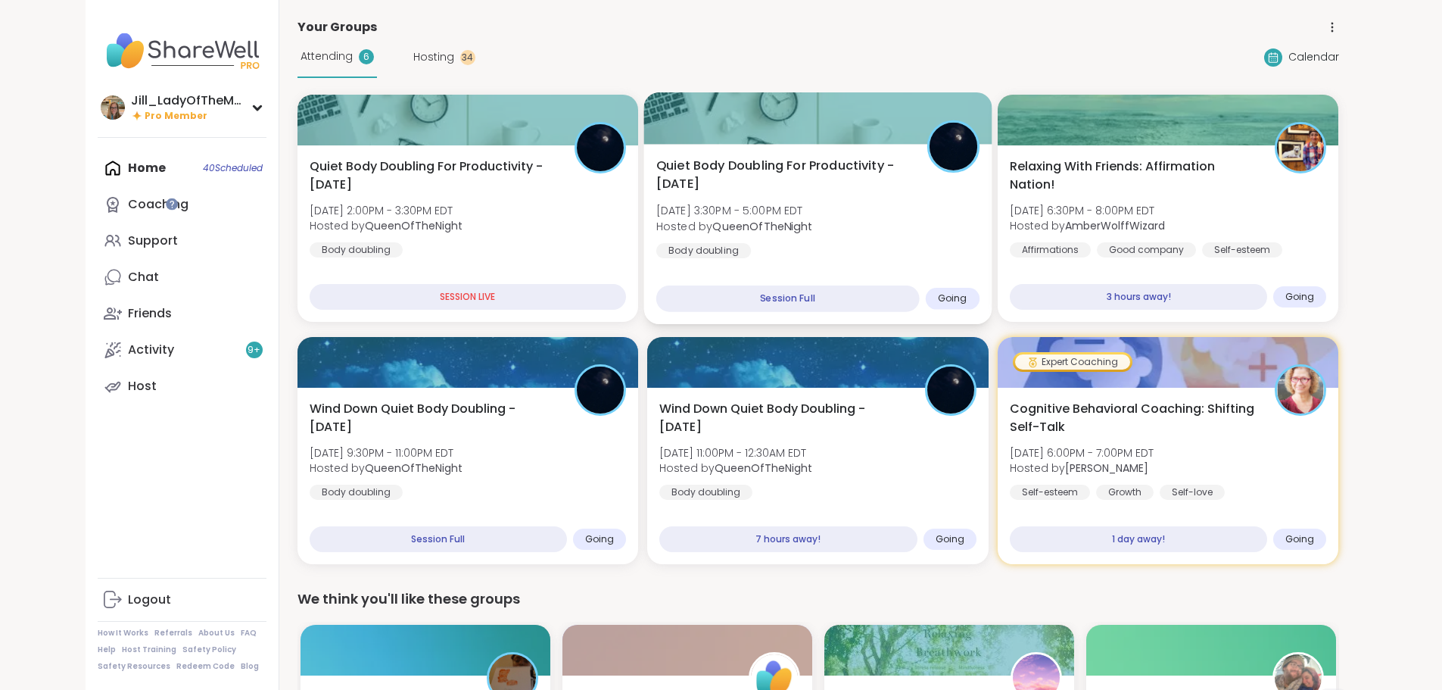
click at [733, 225] on div "Quiet Body Doubling For Productivity - [DATE] [DATE] 3:30PM - 5:00PM EDT Hosted…" at bounding box center [817, 208] width 323 height 102
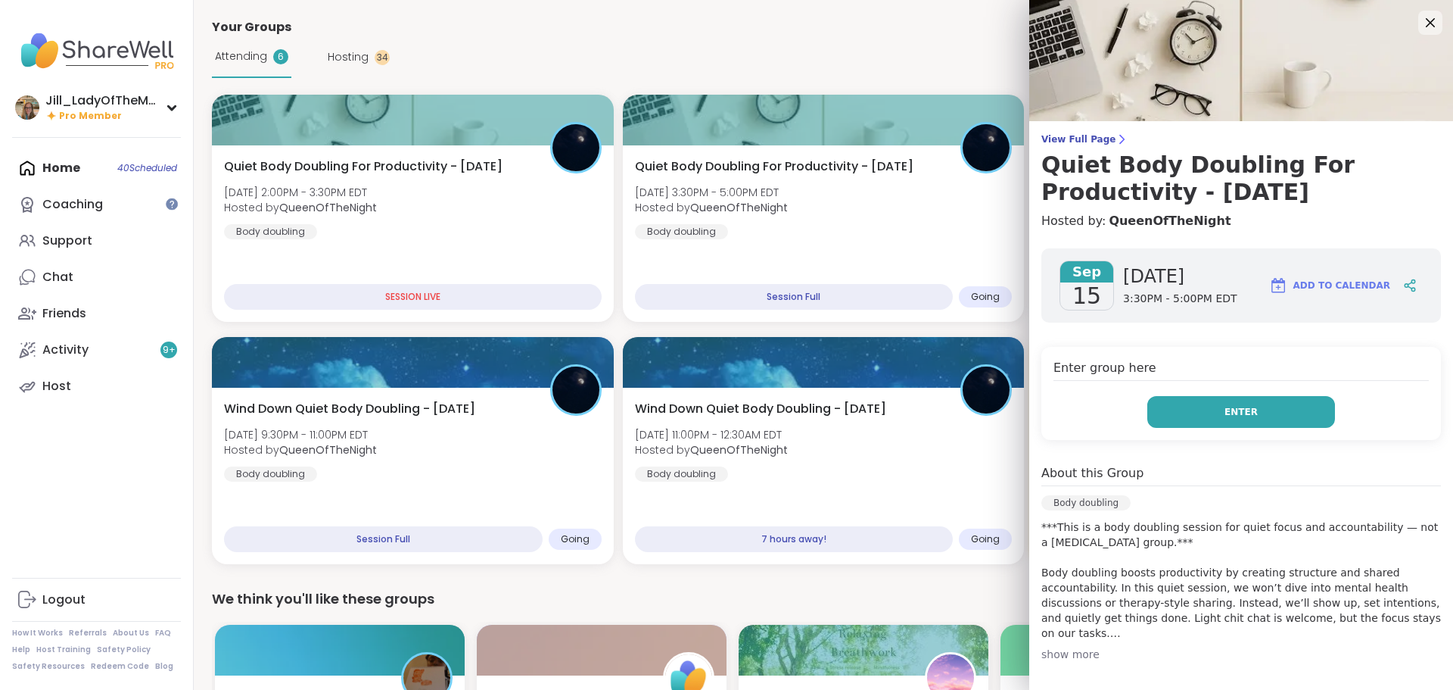
click at [1163, 406] on button "Enter" at bounding box center [1241, 412] width 188 height 32
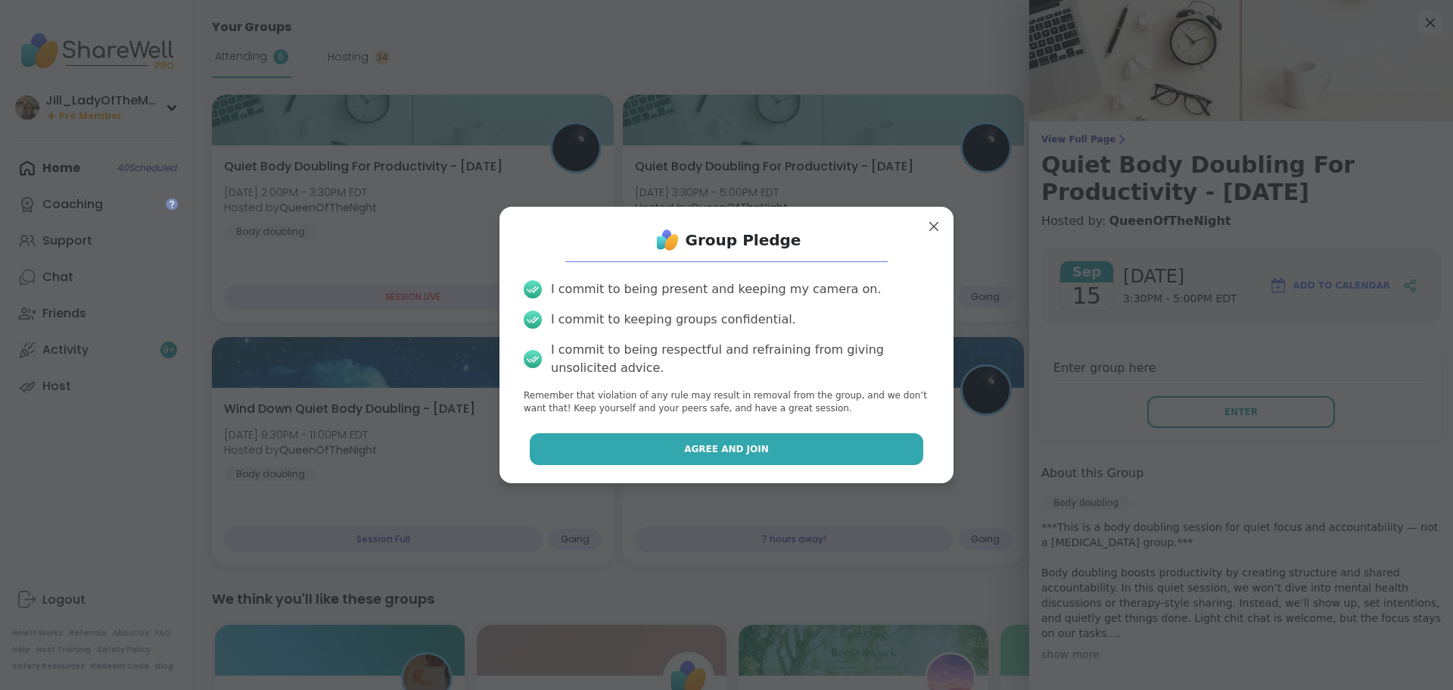
click at [664, 452] on button "Agree and Join" at bounding box center [727, 449] width 394 height 32
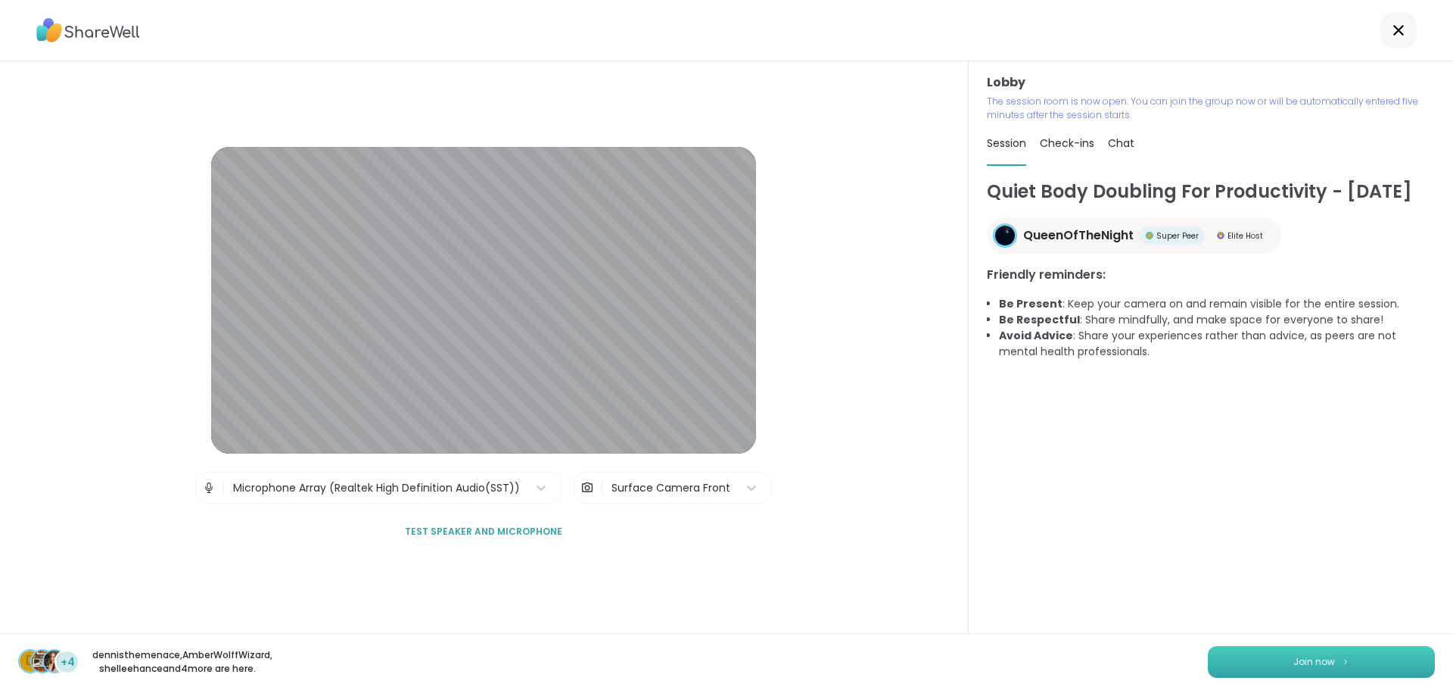
click at [1274, 665] on button "Join now" at bounding box center [1321, 662] width 227 height 32
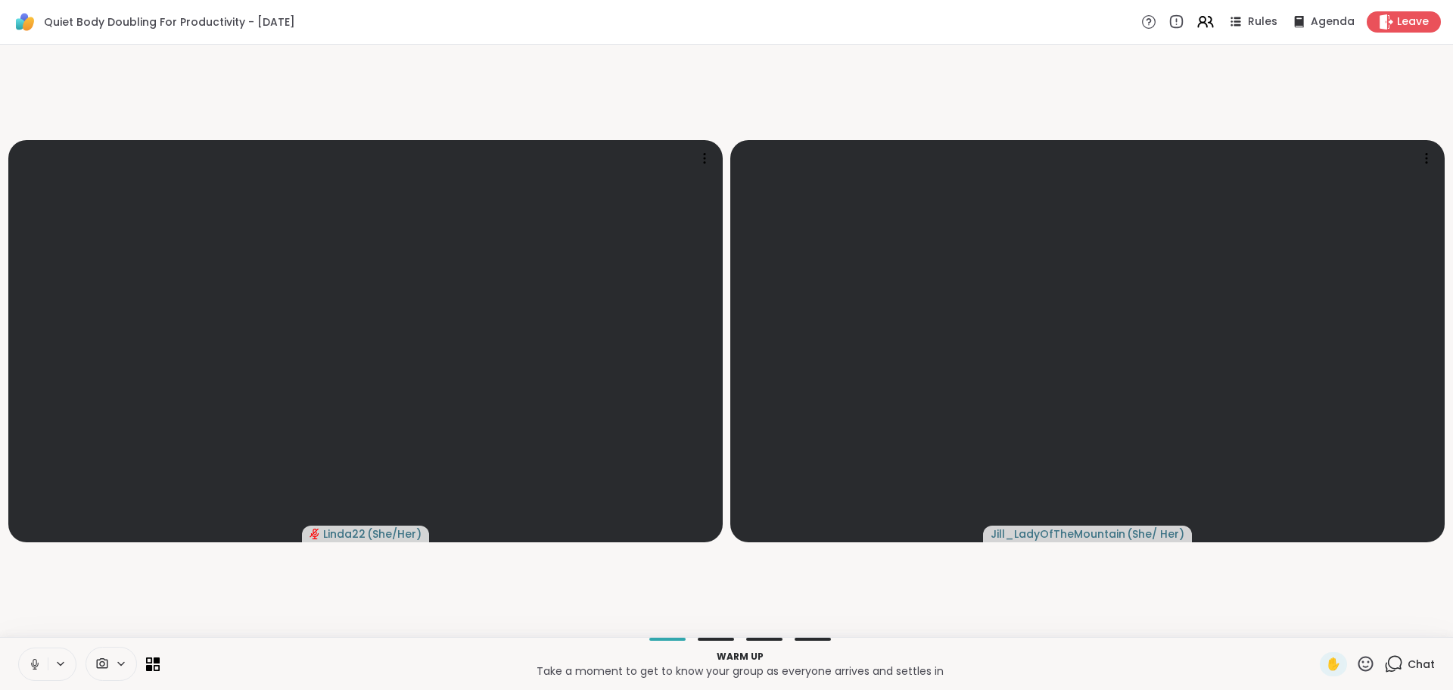
click at [1393, 662] on icon at bounding box center [1393, 663] width 19 height 19
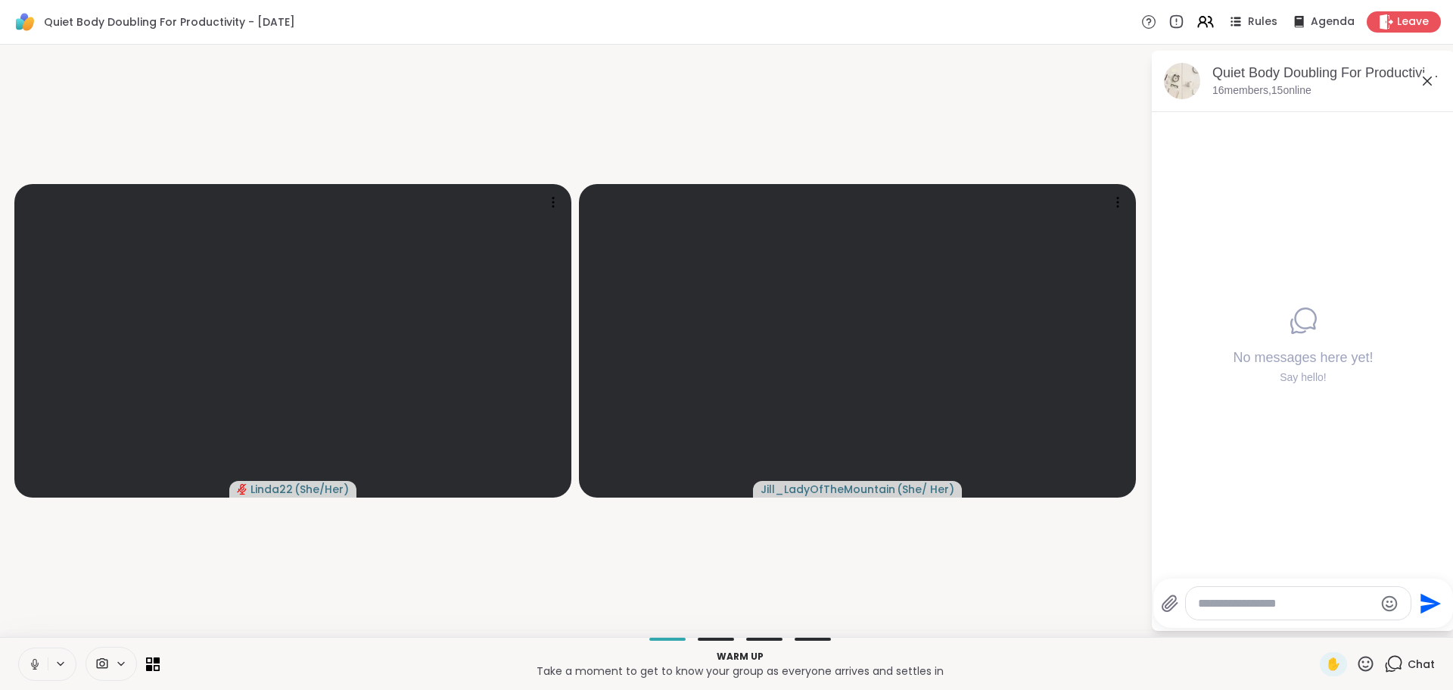
click at [35, 663] on icon at bounding box center [35, 664] width 14 height 14
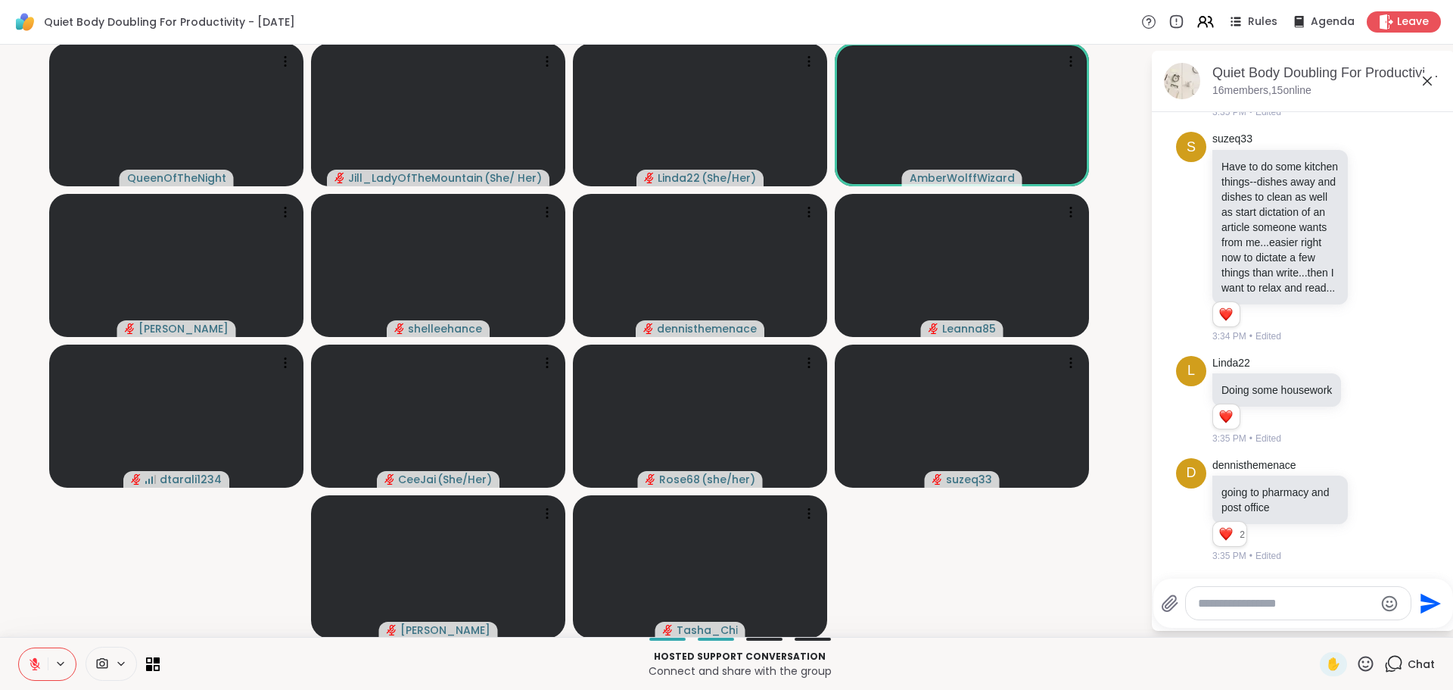
scroll to position [414, 0]
